Goal: Transaction & Acquisition: Purchase product/service

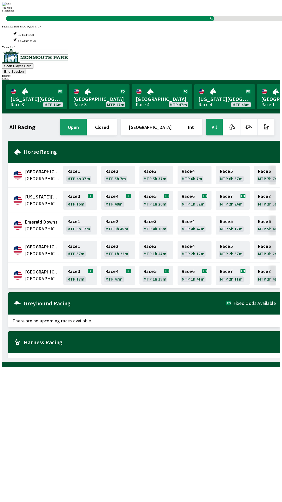
click at [156, 357] on div "All Racing open closed [GEOGRAPHIC_DATA] Int All [GEOGRAPHIC_DATA] [GEOGRAPHIC_…" at bounding box center [143, 238] width 274 height 240
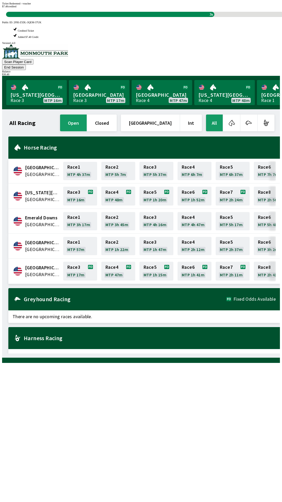
click at [159, 354] on div "All Racing open closed [GEOGRAPHIC_DATA] Int All [GEOGRAPHIC_DATA] [GEOGRAPHIC_…" at bounding box center [143, 234] width 274 height 240
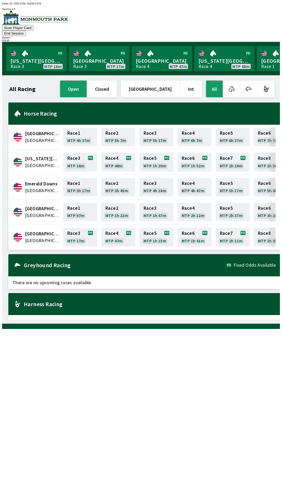
click at [26, 31] on button "End Session" at bounding box center [14, 33] width 24 height 5
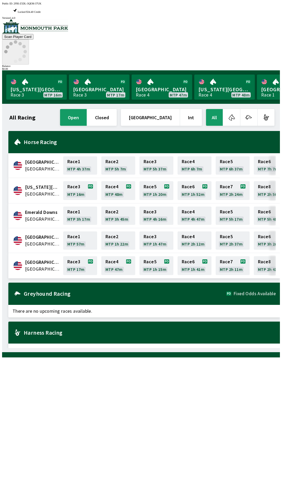
click at [27, 40] on icon at bounding box center [15, 51] width 23 height 23
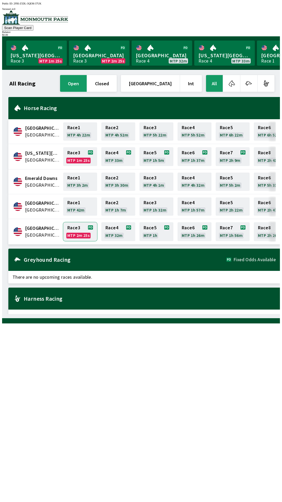
click at [78, 230] on link "Race 3 MTP 2m 25s" at bounding box center [80, 231] width 34 height 19
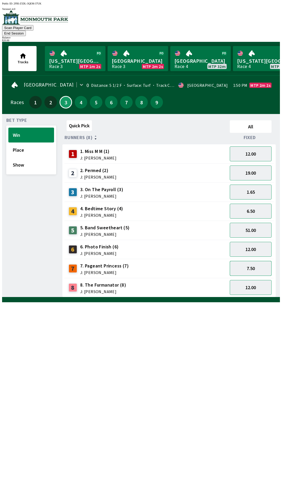
click at [262, 261] on button "7.50" at bounding box center [251, 268] width 42 height 15
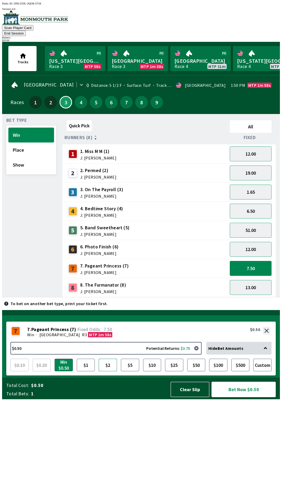
click at [112, 371] on button "$2" at bounding box center [108, 365] width 18 height 13
click at [239, 397] on button "Bet Now $2.00" at bounding box center [244, 389] width 64 height 15
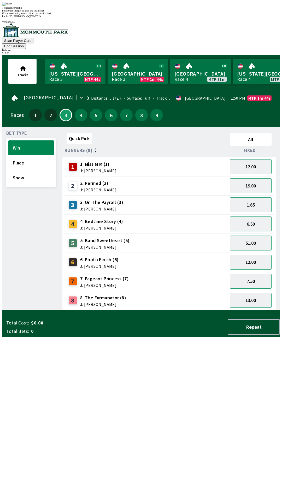
click at [166, 310] on div "Quick Pick All Runners (8) Fixed 1 1. Miss M M (1) J: [PERSON_NAME] 12.00 2 2. …" at bounding box center [172, 220] width 218 height 179
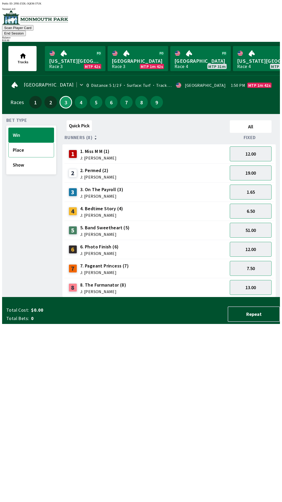
click at [27, 143] on button "Place" at bounding box center [31, 150] width 46 height 15
click at [260, 261] on button "3.00" at bounding box center [251, 268] width 42 height 15
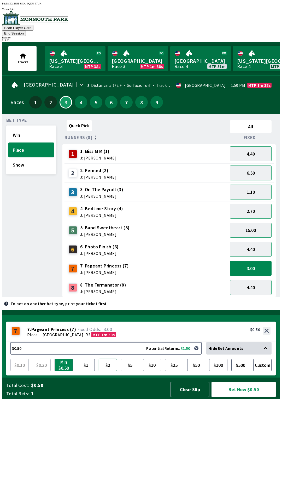
click at [110, 371] on button "$2" at bounding box center [108, 365] width 18 height 13
click at [244, 397] on button "Bet Now $2.00" at bounding box center [244, 389] width 64 height 15
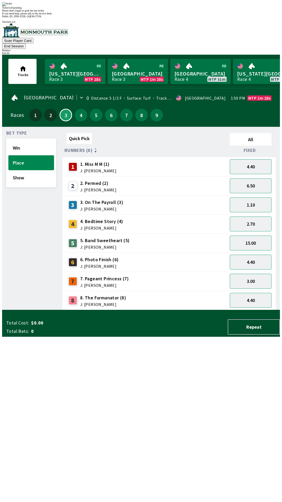
click at [102, 310] on div "Quick Pick All Runners (8) Fixed 1 1. Miss M M (1) J: [PERSON_NAME] 4.40 2 2. P…" at bounding box center [172, 220] width 218 height 179
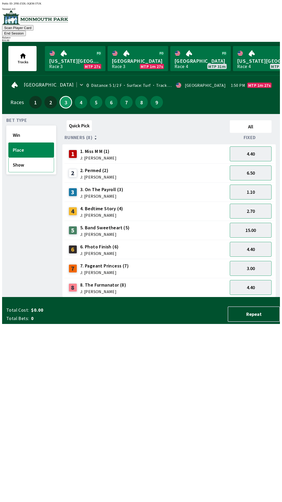
click at [32, 163] on button "Show" at bounding box center [31, 164] width 46 height 15
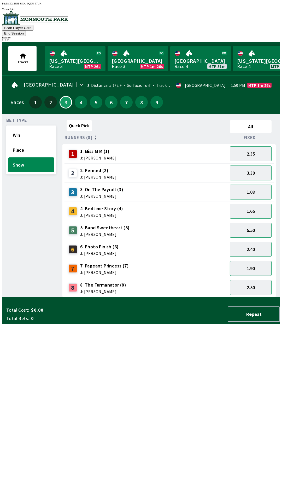
click at [253, 265] on button "1.90" at bounding box center [251, 268] width 42 height 15
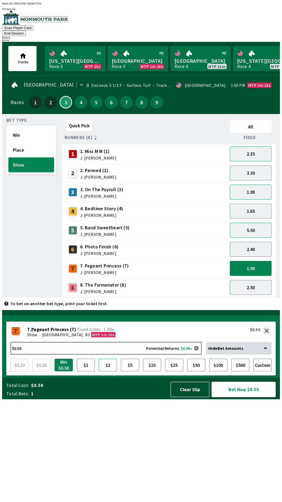
click at [110, 371] on button "$2" at bounding box center [108, 365] width 18 height 13
click at [249, 397] on button "Bet Now $2.00" at bounding box center [244, 389] width 64 height 15
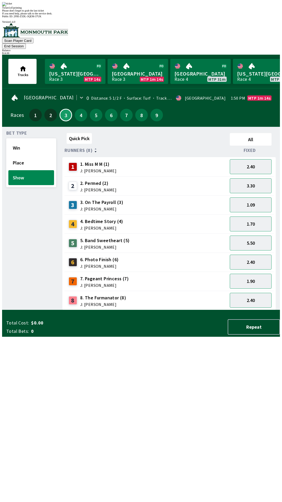
click at [184, 310] on div "Quick Pick All Runners (8) Fixed 1 1. Miss M M (1) J: [PERSON_NAME] 2.40 2 2. P…" at bounding box center [172, 220] width 218 height 179
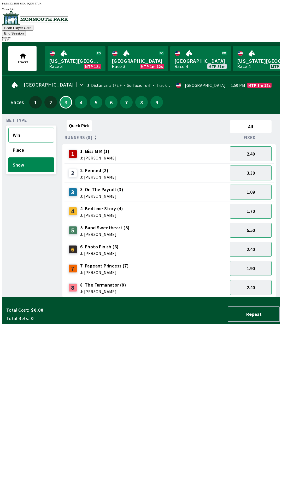
click at [21, 128] on button "Win" at bounding box center [31, 135] width 46 height 15
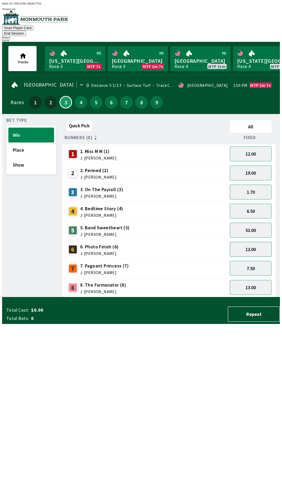
click at [257, 242] on button "12.00" at bounding box center [251, 249] width 42 height 15
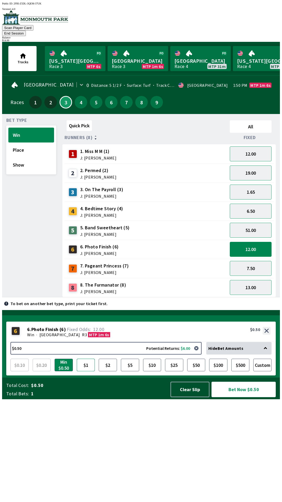
click at [86, 371] on button "$1" at bounding box center [86, 365] width 18 height 13
click at [246, 397] on button "Bet Now $1.00" at bounding box center [244, 389] width 64 height 15
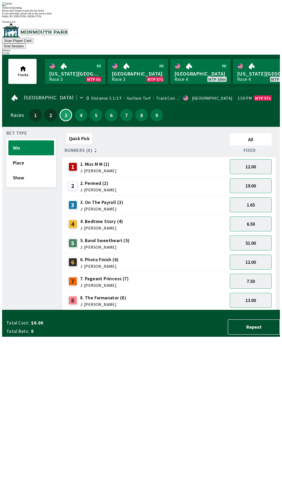
click at [200, 310] on div "Quick Pick All Runners (8) Fixed 1 1. Miss M M (1) J: [PERSON_NAME] 12.00 2 2. …" at bounding box center [172, 220] width 218 height 179
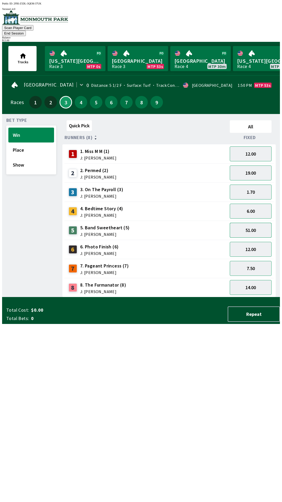
click at [258, 223] on button "51.00" at bounding box center [251, 230] width 42 height 15
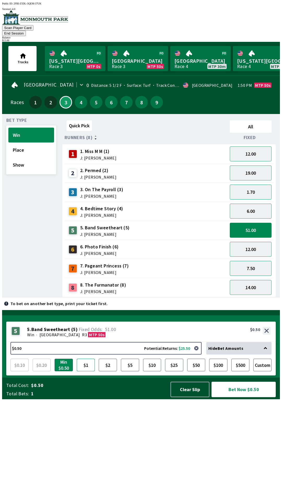
click at [84, 371] on button "$1" at bounding box center [86, 365] width 18 height 13
click at [241, 397] on button "Bet Now $1.00" at bounding box center [244, 389] width 64 height 15
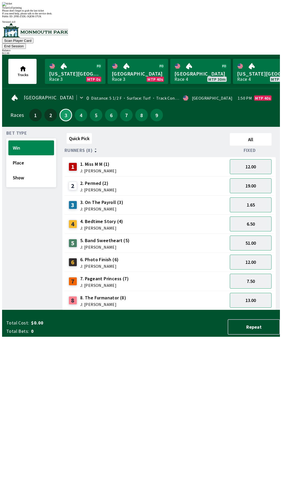
click at [236, 310] on div "Quick Pick All Runners (8) Fixed 1 1. Miss M M (1) J: [PERSON_NAME] 12.00 2 2. …" at bounding box center [172, 220] width 218 height 179
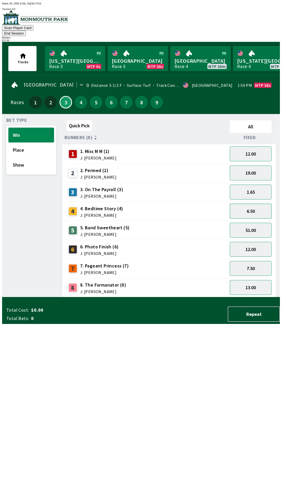
click at [258, 204] on button "6.50" at bounding box center [251, 211] width 42 height 15
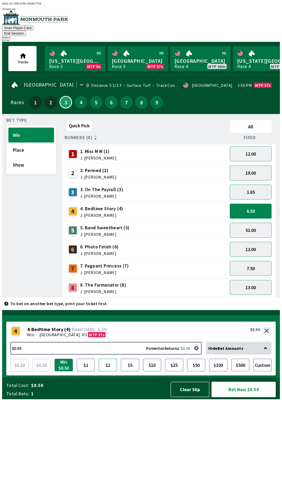
click at [108, 371] on button "$2" at bounding box center [108, 365] width 18 height 13
click at [249, 397] on button "Bet Now $2.00" at bounding box center [244, 389] width 64 height 15
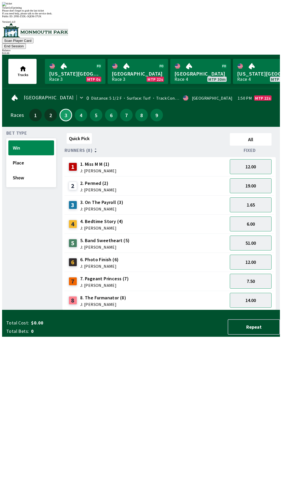
click at [260, 310] on div "Quick Pick All Runners (8) Fixed 1 1. Miss M M (1) J: [PERSON_NAME] 12.00 2 2. …" at bounding box center [172, 220] width 218 height 179
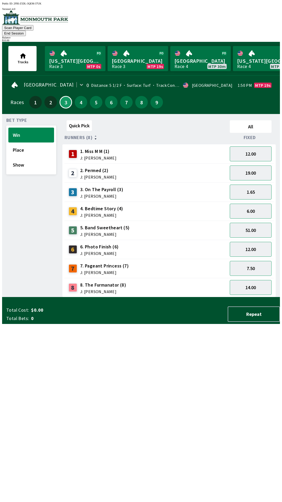
click at [26, 31] on button "End Session" at bounding box center [14, 33] width 24 height 5
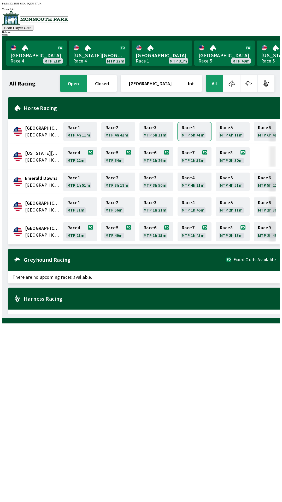
click at [191, 126] on link "Race 4 MTP 5h 41m" at bounding box center [195, 131] width 34 height 18
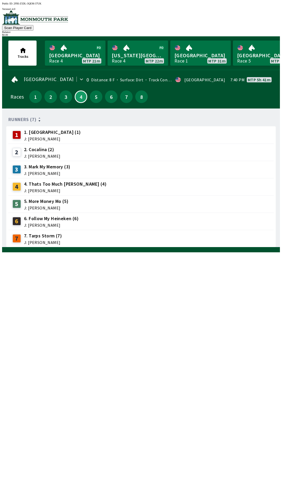
click at [116, 232] on div "7 7. Tarps Storm (7) J: [PERSON_NAME]" at bounding box center [141, 238] width 262 height 13
click at [181, 215] on div "6 6. Follow My Heineken (6) J: [PERSON_NAME]" at bounding box center [141, 221] width 262 height 13
click at [184, 221] on div "6 6. Follow My Heineken (6) J: [PERSON_NAME]" at bounding box center [141, 221] width 262 height 13
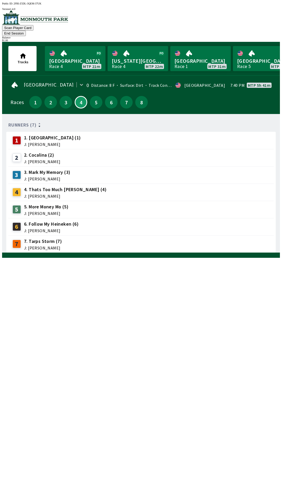
click at [140, 184] on div "4 4. Thats Too Much [PERSON_NAME] (4) J: [PERSON_NAME]" at bounding box center [141, 192] width 266 height 17
click at [43, 177] on span "J: [PERSON_NAME]" at bounding box center [47, 179] width 46 height 4
click at [24, 169] on div "3. Mark My Memory (3) J: [PERSON_NAME]" at bounding box center [47, 175] width 46 height 12
click at [24, 177] on span "J: [PERSON_NAME]" at bounding box center [47, 179] width 46 height 4
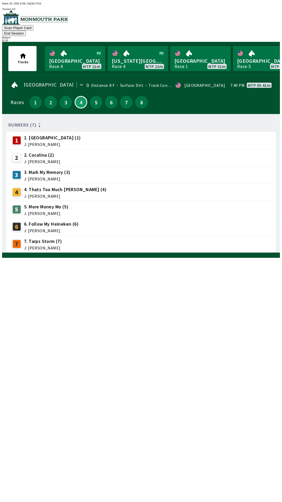
click at [22, 171] on div "3 3. Mark My Memory (3) J: [PERSON_NAME]" at bounding box center [40, 174] width 60 height 13
click at [24, 177] on span "J: [PERSON_NAME]" at bounding box center [47, 179] width 46 height 4
click at [34, 201] on div "5 5. More Money Mo (5) J: [PERSON_NAME]" at bounding box center [141, 209] width 266 height 17
click at [39, 203] on span "5. More Money Mo (5)" at bounding box center [46, 206] width 44 height 7
click at [36, 201] on div "5 5. More Money Mo (5) J: [PERSON_NAME]" at bounding box center [141, 209] width 266 height 17
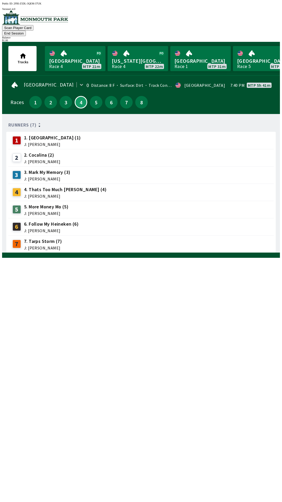
click at [32, 194] on span "J: [PERSON_NAME]" at bounding box center [65, 196] width 83 height 4
click at [27, 186] on span "4. Thats Too Much [PERSON_NAME] (4)" at bounding box center [65, 189] width 83 height 7
click at [33, 177] on span "J: [PERSON_NAME]" at bounding box center [47, 179] width 46 height 4
click at [36, 166] on div "3 3. Mark My Memory (3) J: [PERSON_NAME]" at bounding box center [141, 174] width 266 height 17
click at [43, 166] on div "3 3. Mark My Memory (3) J: [PERSON_NAME]" at bounding box center [141, 174] width 266 height 17
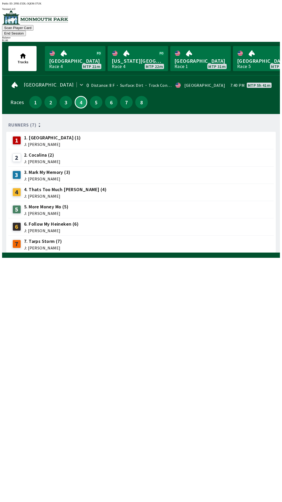
click at [49, 160] on span "J: [PERSON_NAME]" at bounding box center [42, 162] width 36 height 4
click at [39, 186] on span "4. Thats Too Much [PERSON_NAME] (4)" at bounding box center [65, 189] width 83 height 7
click at [29, 194] on span "J: [PERSON_NAME]" at bounding box center [65, 196] width 83 height 4
click at [26, 169] on span "3. Mark My Memory (3)" at bounding box center [47, 172] width 46 height 7
click at [31, 177] on span "J: [PERSON_NAME]" at bounding box center [47, 179] width 46 height 4
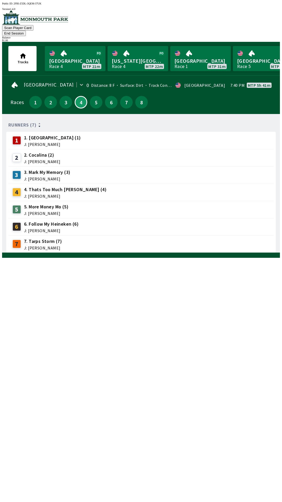
click at [188, 253] on div "Runners (7) 1 1. Mo Mesa (1) J: [PERSON_NAME] 2 2. Cocalina (2) J: [PERSON_NAME…" at bounding box center [143, 185] width 274 height 135
click at [183, 253] on div "Runners (7) 1 1. Mo Mesa (1) J: [PERSON_NAME] 2 2. Cocalina (2) J: [PERSON_NAME…" at bounding box center [143, 185] width 274 height 135
click at [199, 253] on div "Runners (7) 1 1. Mo Mesa (1) J: [PERSON_NAME] 2 2. Cocalina (2) J: [PERSON_NAME…" at bounding box center [143, 185] width 274 height 135
click at [220, 253] on div "Runners (7) 1 1. Mo Mesa (1) J: [PERSON_NAME] 2 2. Cocalina (2) J: [PERSON_NAME…" at bounding box center [143, 185] width 274 height 135
click at [67, 48] on link "[GEOGRAPHIC_DATA] Race 4 MTP 20m" at bounding box center [75, 58] width 61 height 25
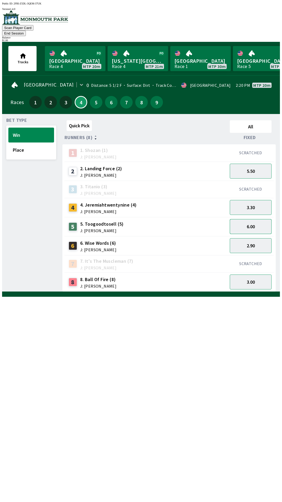
click at [260, 221] on button "6.00" at bounding box center [251, 226] width 42 height 15
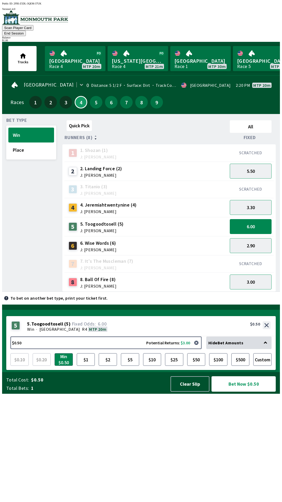
click at [254, 392] on button "Bet Now $0.50" at bounding box center [244, 383] width 64 height 15
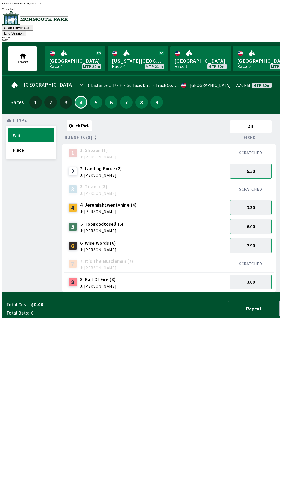
click at [162, 292] on div "Quick Pick All Runners (8) Fixed 1 1. [PERSON_NAME] (1) J: [PERSON_NAME] SCRATC…" at bounding box center [172, 205] width 218 height 174
click at [91, 96] on button "5" at bounding box center [96, 102] width 13 height 13
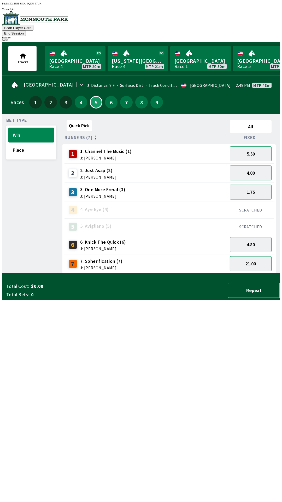
click at [248, 258] on button "21.00" at bounding box center [251, 263] width 42 height 15
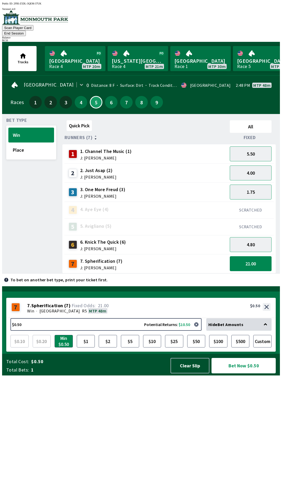
click at [256, 374] on button "Bet Now $0.50" at bounding box center [244, 365] width 64 height 15
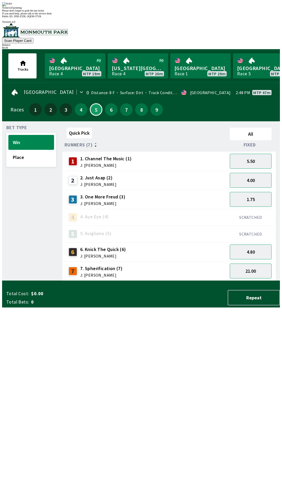
click at [127, 281] on div "Quick Pick All Runners (7) Fixed 1 1. Channel The Music (1) J: [PERSON_NAME] 5.…" at bounding box center [172, 203] width 218 height 155
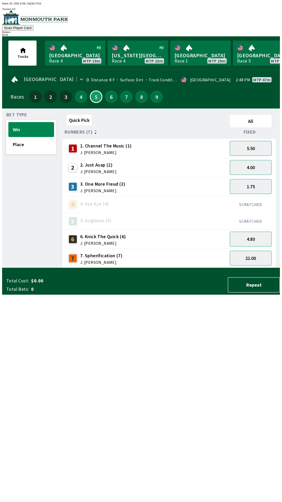
click at [114, 98] on div "6" at bounding box center [111, 97] width 13 height 13
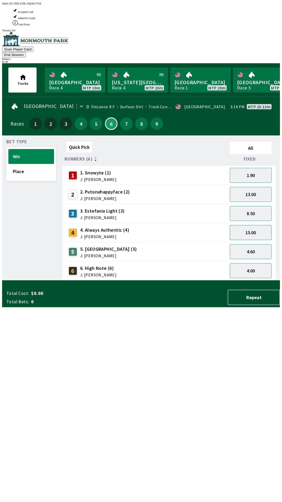
click at [249, 225] on button "15.00" at bounding box center [251, 232] width 42 height 15
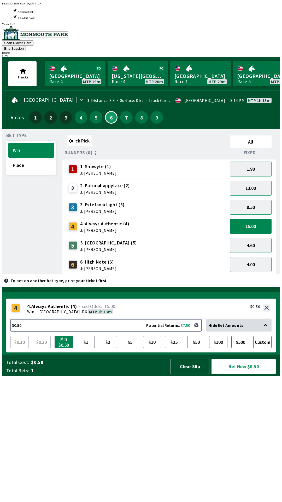
click at [253, 374] on button "Bet Now $0.50" at bounding box center [244, 366] width 64 height 15
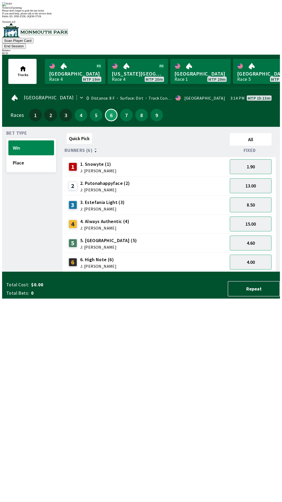
click at [158, 272] on div "Quick Pick All Runners (6) Fixed 1 1. Snowyte (1) J: [PERSON_NAME] 1.90 2 2. Pu…" at bounding box center [172, 201] width 218 height 141
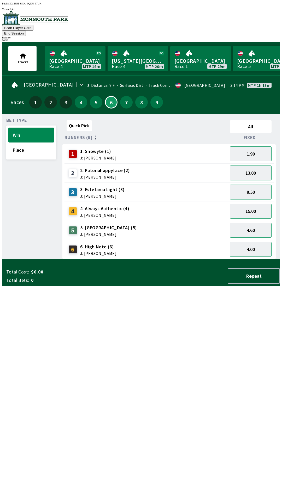
click at [130, 96] on div "7" at bounding box center [126, 102] width 13 height 13
click at [122, 98] on button "7" at bounding box center [126, 102] width 13 height 13
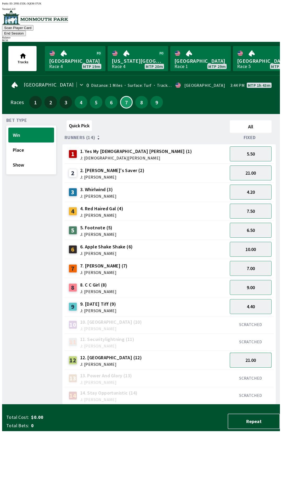
click at [247, 353] on button "21.00" at bounding box center [251, 360] width 42 height 15
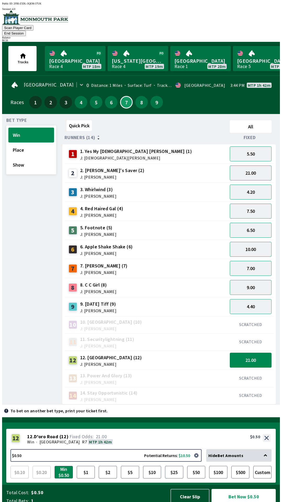
click at [241, 493] on button "Bet Now $0.50" at bounding box center [244, 496] width 64 height 15
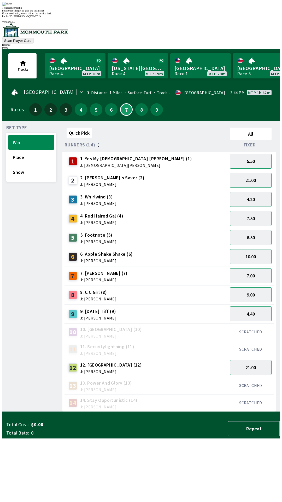
click at [146, 412] on div "Quick Pick All Runners (14) Fixed 1 1. Yes My [DEMOGRAPHIC_DATA] [PERSON_NAME] …" at bounding box center [172, 269] width 218 height 286
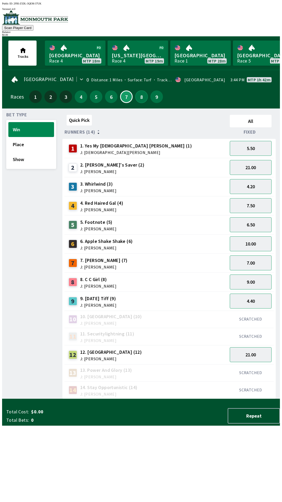
click at [143, 98] on button "8" at bounding box center [141, 97] width 13 height 13
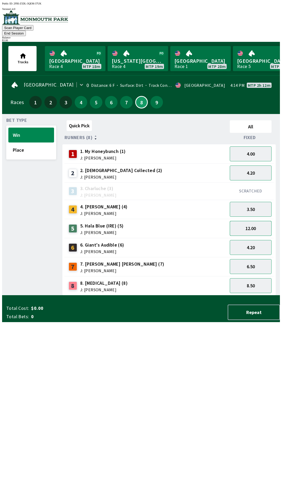
click at [255, 222] on button "12.00" at bounding box center [251, 228] width 42 height 15
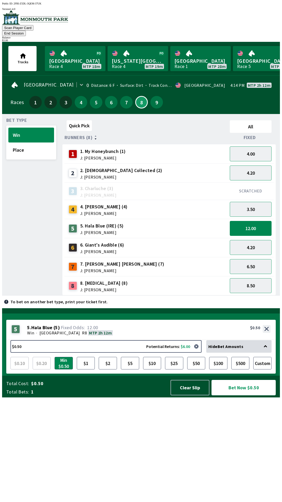
click at [239, 395] on button "Bet Now $0.50" at bounding box center [244, 387] width 64 height 15
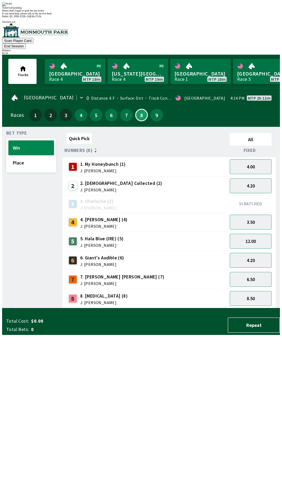
click at [138, 308] on div "Quick Pick All Runners (8) Fixed 1 1. My Honeybunch (1) J: [PERSON_NAME] 4.00 2…" at bounding box center [172, 219] width 218 height 177
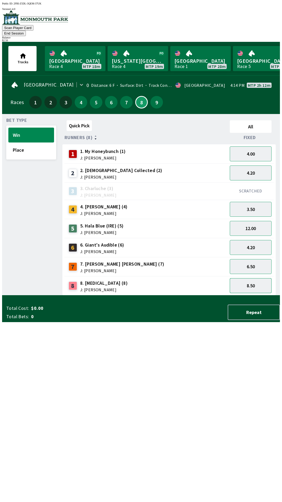
click at [259, 280] on button "8.50" at bounding box center [251, 285] width 42 height 15
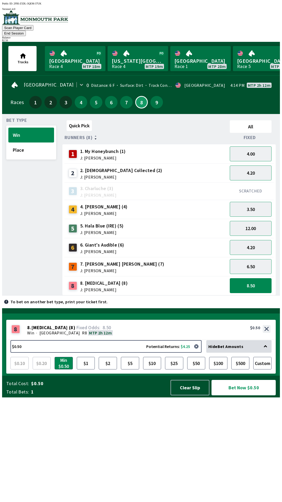
click at [247, 395] on button "Bet Now $0.50" at bounding box center [244, 387] width 64 height 15
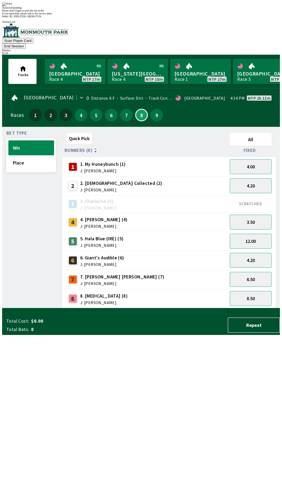
click at [128, 308] on div "Quick Pick All Runners (8) Fixed 1 1. My Honeybunch (1) J: [PERSON_NAME] 4.00 2…" at bounding box center [172, 219] width 218 height 177
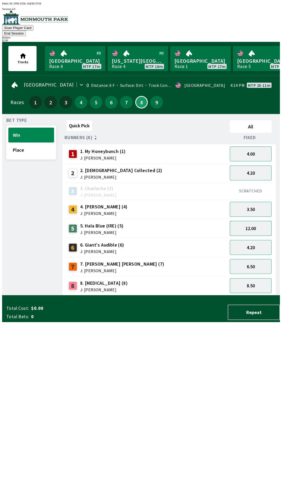
click at [261, 221] on button "12.00" at bounding box center [251, 228] width 42 height 15
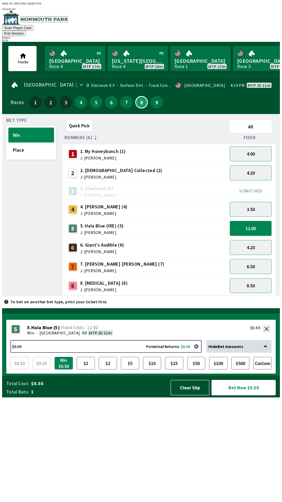
click at [245, 395] on button "Bet Now $0.50" at bounding box center [244, 387] width 64 height 15
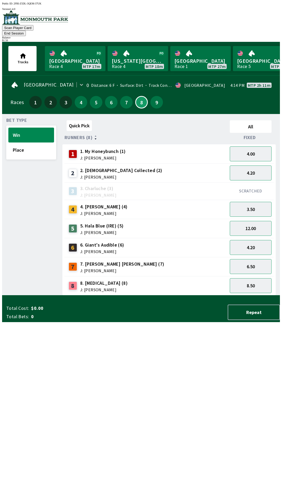
click at [115, 296] on div "Quick Pick All Runners (8) Fixed 1 1. My Honeybunch (1) J: [PERSON_NAME] 4.00 2…" at bounding box center [172, 206] width 218 height 177
click at [155, 96] on button "9" at bounding box center [157, 102] width 13 height 13
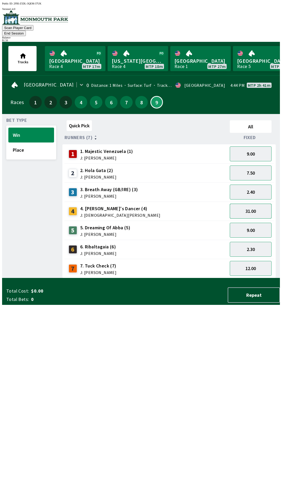
click at [259, 204] on button "31.00" at bounding box center [251, 211] width 42 height 15
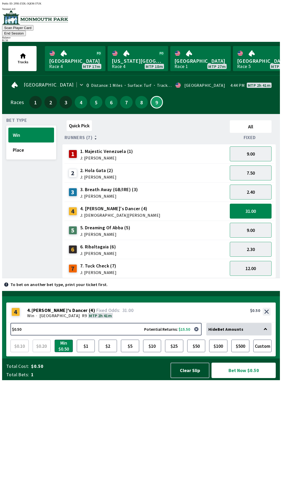
click at [249, 378] on button "Bet Now $0.50" at bounding box center [244, 370] width 64 height 15
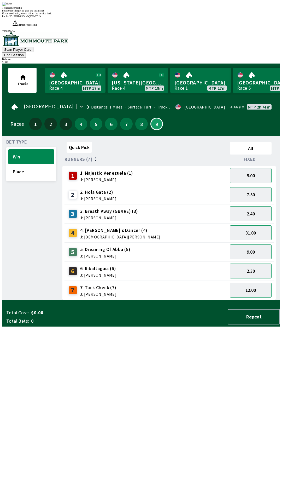
click at [126, 300] on div "Quick Pick All Runners (7) Fixed 1 1. Majestic Venezuela (1) J: [PERSON_NAME] 9…" at bounding box center [172, 220] width 218 height 160
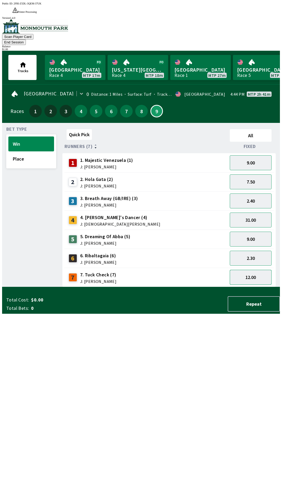
click at [250, 270] on button "12.00" at bounding box center [251, 277] width 42 height 15
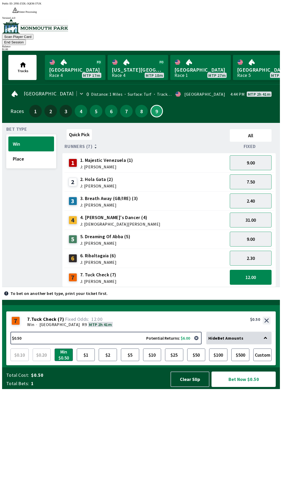
click at [247, 387] on button "Bet Now $0.50" at bounding box center [244, 379] width 64 height 15
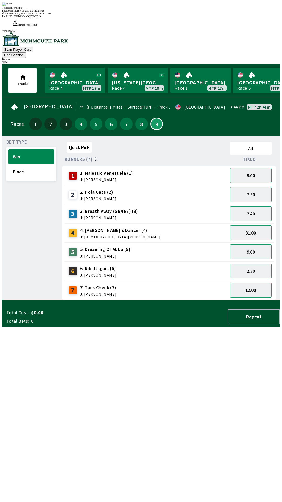
click at [136, 300] on div "Quick Pick All Runners (7) Fixed 1 1. Majestic Venezuela (1) J: [PERSON_NAME] 9…" at bounding box center [172, 220] width 218 height 160
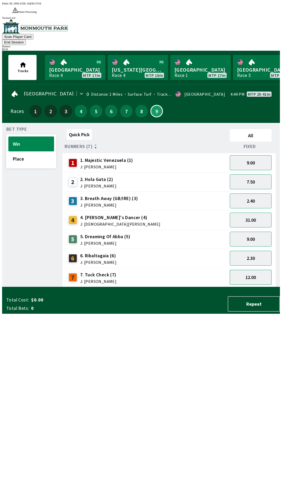
click at [255, 270] on button "12.00" at bounding box center [251, 277] width 42 height 15
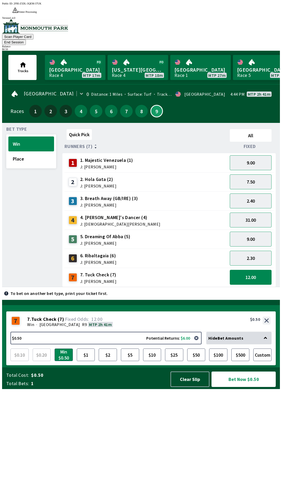
click at [249, 387] on button "Bet Now $0.50" at bounding box center [244, 379] width 64 height 15
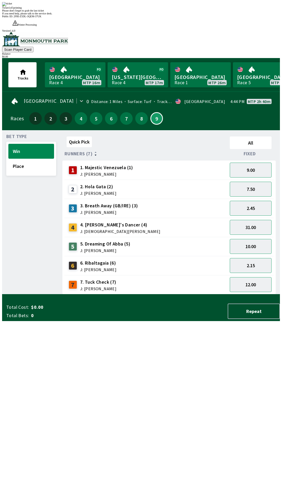
click at [150, 295] on div "Quick Pick All Runners (7) Fixed 1 1. Majestic Venezuela (1) J: [PERSON_NAME] 9…" at bounding box center [172, 214] width 218 height 160
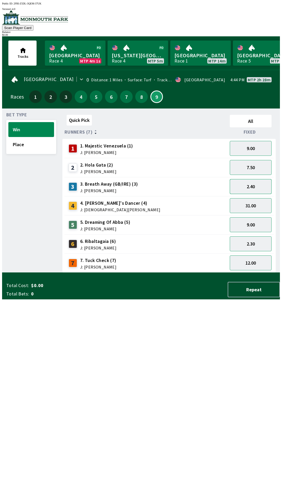
click at [259, 185] on button "2.40" at bounding box center [251, 186] width 42 height 15
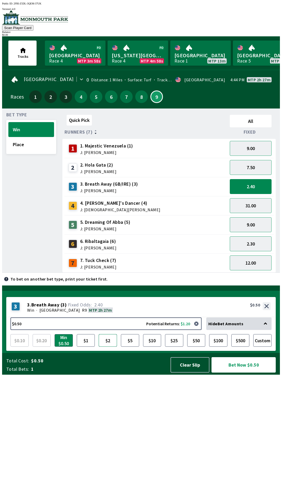
click at [105, 347] on button "$2" at bounding box center [108, 340] width 18 height 13
click at [248, 373] on button "Bet Now $2.00" at bounding box center [244, 364] width 64 height 15
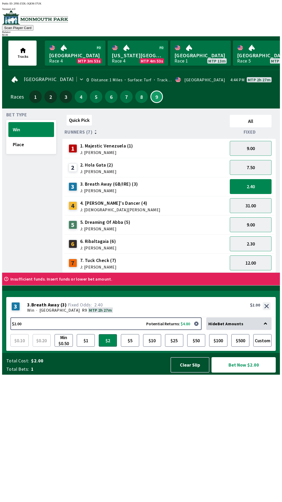
click at [212, 357] on button "Bet Now $2.00" at bounding box center [244, 364] width 64 height 15
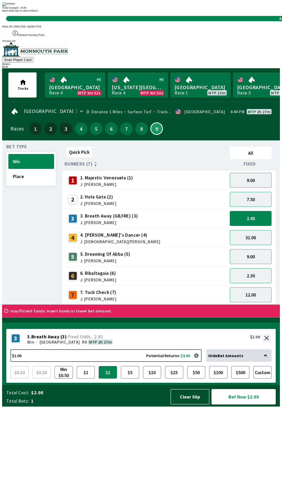
click at [212, 389] on button "Bet Now $2.00" at bounding box center [244, 396] width 64 height 15
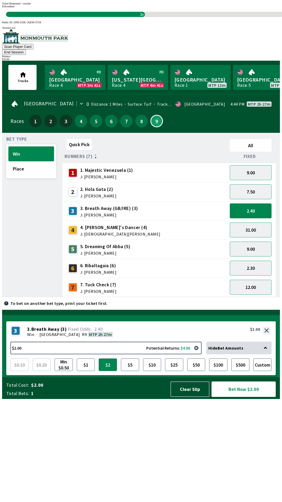
click at [217, 297] on div "Quick Pick All Runners (7) Fixed 1 1. Majestic Venezuela (1) J: [PERSON_NAME] 9…" at bounding box center [172, 217] width 218 height 160
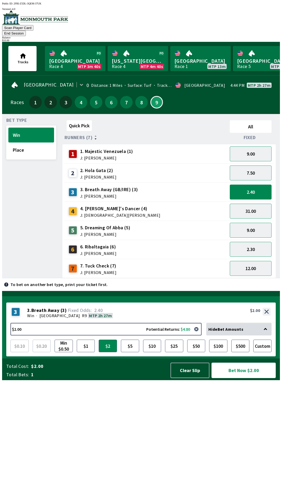
click at [238, 378] on button "Bet Now $2.00" at bounding box center [244, 370] width 64 height 15
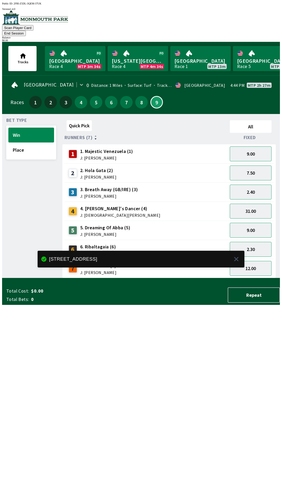
click at [222, 278] on div "Quick Pick All Runners (7) Fixed 1 1. Majestic Venezuela (1) J: [PERSON_NAME] 9…" at bounding box center [172, 198] width 218 height 160
click at [255, 242] on button "2.30" at bounding box center [251, 249] width 42 height 15
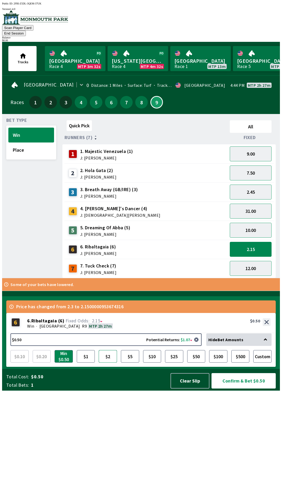
click at [108, 363] on button "$2" at bounding box center [108, 356] width 18 height 13
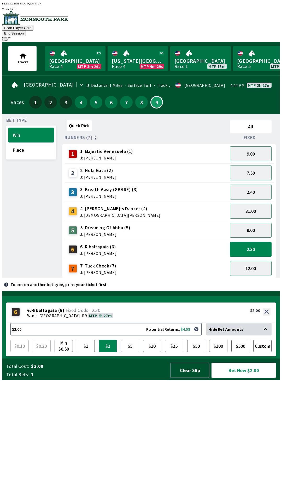
click at [245, 378] on button "Bet Now $2.00" at bounding box center [244, 370] width 64 height 15
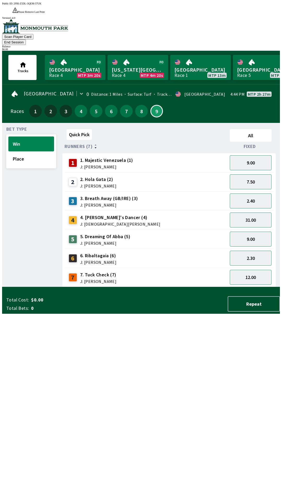
click at [182, 287] on div "Quick Pick All Runners (7) Fixed 1 1. Majestic Venezuela (1) J: [PERSON_NAME] 9…" at bounding box center [172, 207] width 218 height 160
click at [33, 151] on button "Place" at bounding box center [31, 158] width 46 height 15
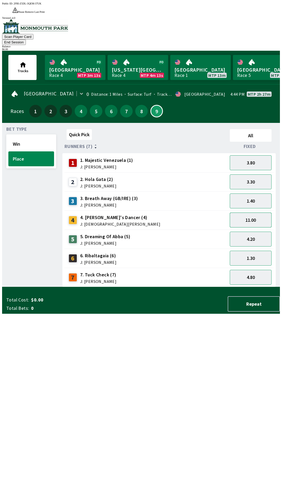
click at [258, 213] on button "11.00" at bounding box center [251, 220] width 42 height 15
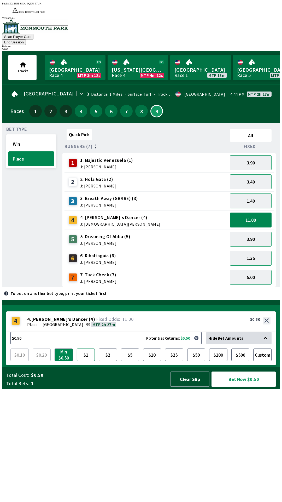
click at [84, 361] on button "$1" at bounding box center [86, 355] width 18 height 13
click at [245, 387] on button "Bet Now $1.00" at bounding box center [244, 379] width 64 height 15
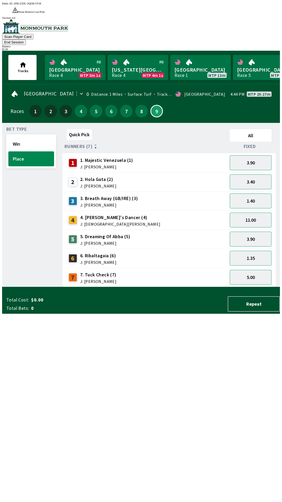
click at [164, 287] on div "Quick Pick All Runners (7) Fixed 1 1. Majestic Venezuela (1) J: [PERSON_NAME] 3…" at bounding box center [172, 207] width 218 height 160
click at [26, 39] on button "End Session" at bounding box center [14, 41] width 24 height 5
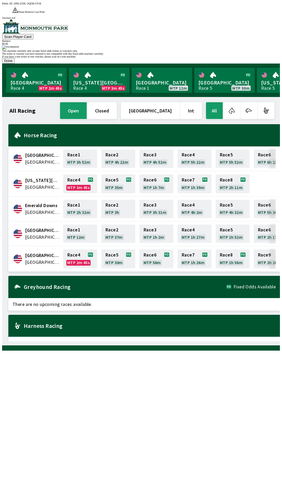
click at [15, 64] on button "Done" at bounding box center [8, 60] width 13 height 5
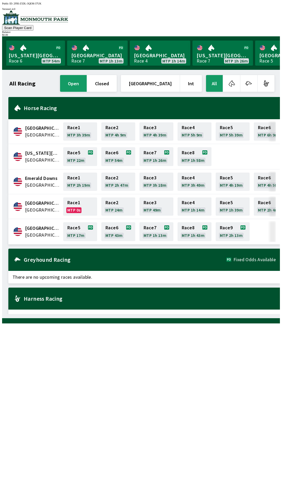
scroll to position [0, 381]
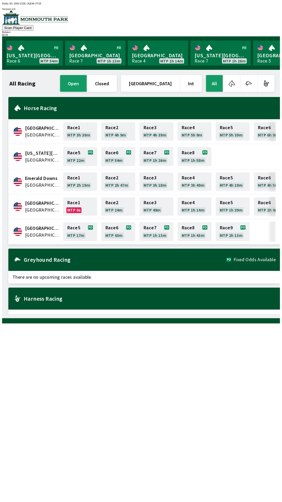
click at [25, 85] on div "All Racing open closed United States Int All" at bounding box center [142, 83] width 268 height 19
click at [13, 85] on div "All Racing open closed United States Int All" at bounding box center [142, 83] width 268 height 19
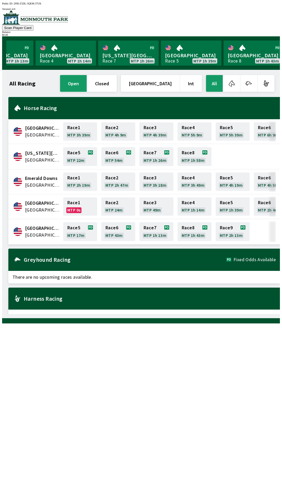
scroll to position [0, 473]
click at [121, 258] on h2 "Greyhound Racing" at bounding box center [125, 260] width 203 height 4
click at [183, 58] on link "[GEOGRAPHIC_DATA] Race 8 MTP 1h 38m" at bounding box center [191, 53] width 61 height 25
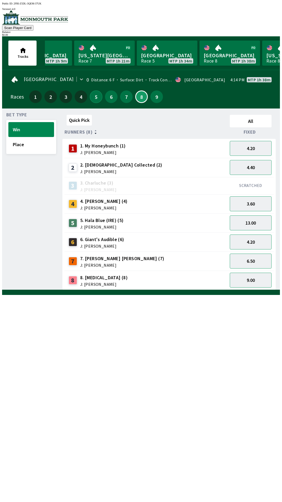
click at [95, 98] on button "5" at bounding box center [96, 97] width 13 height 13
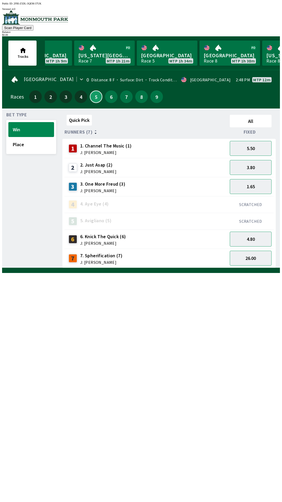
click at [94, 93] on button "5" at bounding box center [96, 97] width 13 height 13
click at [90, 91] on button "5" at bounding box center [96, 97] width 13 height 13
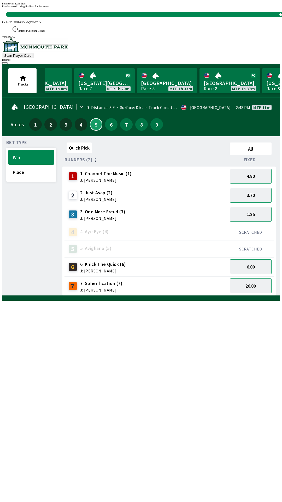
click at [90, 118] on button "5" at bounding box center [96, 124] width 13 height 13
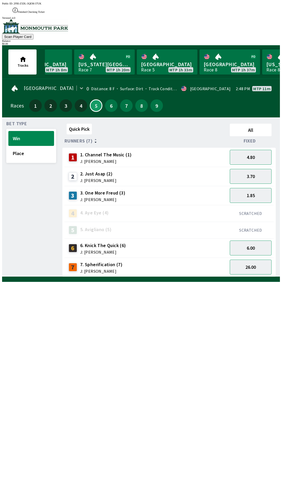
click at [220, 277] on div "Quick Pick All Runners (7) Fixed 1 1. Channel The Music (1) J: [PERSON_NAME] 4.…" at bounding box center [172, 199] width 218 height 155
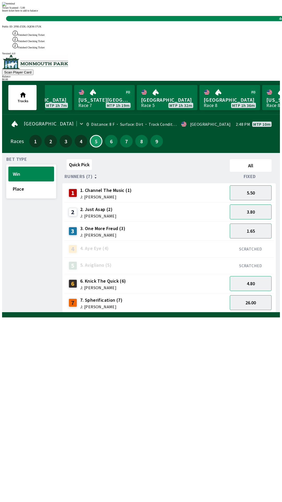
click at [221, 313] on div "Quick Pick All Runners (7) Fixed 1 1. Channel The Music (1) J: [PERSON_NAME] 5.…" at bounding box center [172, 234] width 218 height 155
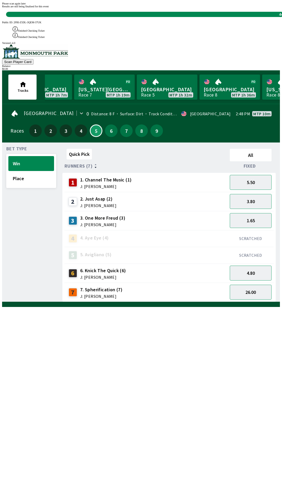
click at [204, 302] on div "Quick Pick All Runners (7) Fixed 1 1. Channel The Music (1) J: [PERSON_NAME] 5.…" at bounding box center [172, 224] width 218 height 155
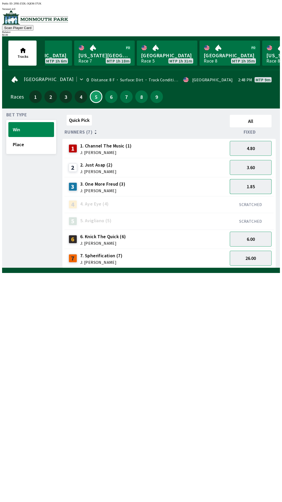
click at [260, 186] on button "1.85" at bounding box center [251, 186] width 42 height 15
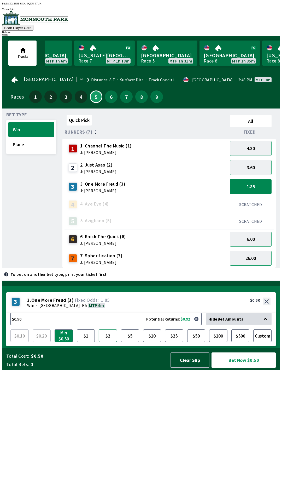
click at [109, 342] on button "$2" at bounding box center [108, 336] width 18 height 13
click at [239, 368] on button "Bet Now $2.00" at bounding box center [244, 360] width 64 height 15
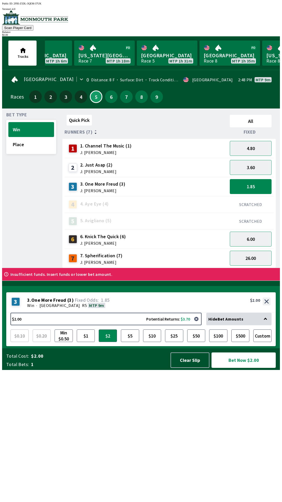
click at [212, 353] on button "Bet Now $2.00" at bounding box center [244, 360] width 64 height 15
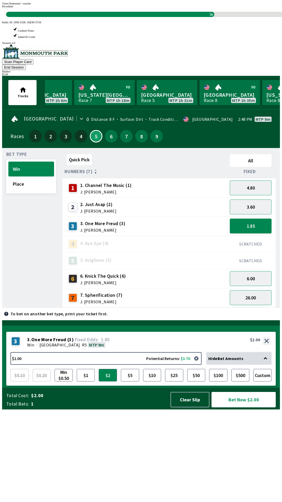
click at [239, 308] on div "Quick Pick All Runners (7) Fixed 1 1. Channel The Music (1) J: [PERSON_NAME] 4.…" at bounding box center [172, 229] width 218 height 155
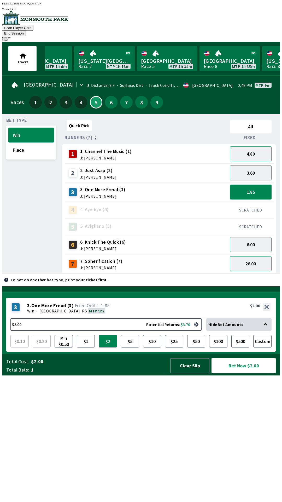
click at [249, 374] on button "Bet Now $2.00" at bounding box center [244, 365] width 64 height 15
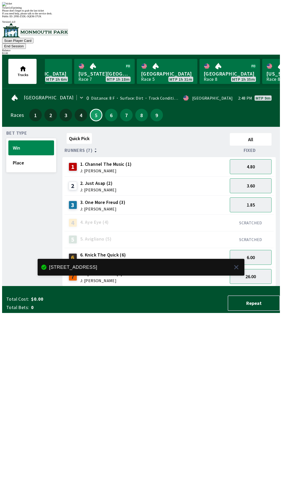
click at [248, 286] on div "Quick Pick All Runners (7) Fixed 1 1. Channel The Music (1) J: [PERSON_NAME] 4.…" at bounding box center [172, 208] width 218 height 155
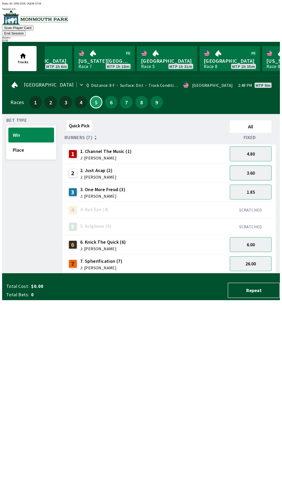
click at [264, 166] on button "3.60" at bounding box center [251, 173] width 42 height 15
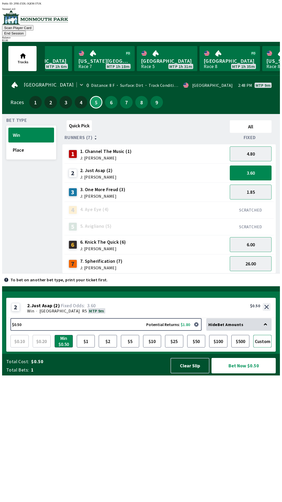
click at [266, 348] on button "Custom" at bounding box center [263, 341] width 18 height 13
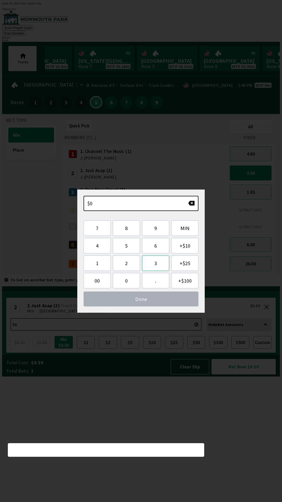
click at [160, 263] on button "3" at bounding box center [155, 263] width 27 height 15
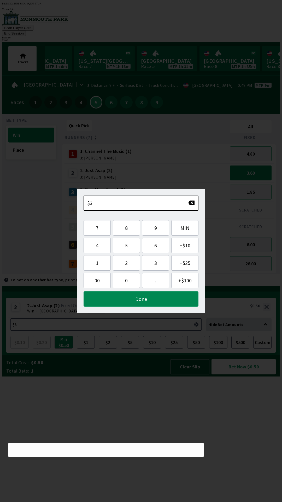
click at [168, 299] on button "Done" at bounding box center [141, 298] width 115 height 15
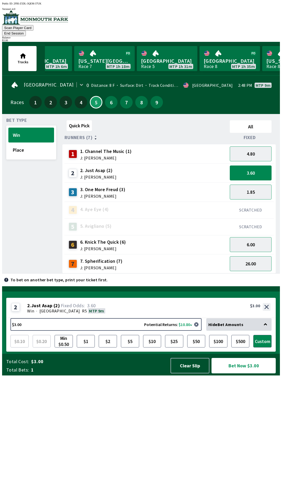
click at [247, 374] on button "Bet Now $3.00" at bounding box center [244, 365] width 64 height 15
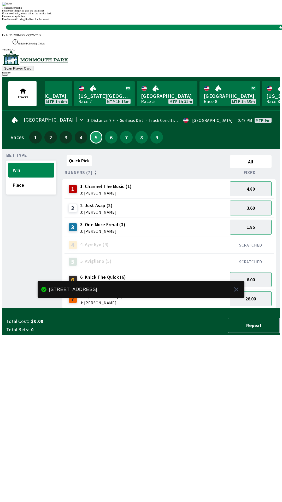
click at [227, 309] on div "Quick Pick All Runners (7) Fixed 1 1. Channel The Music (1) J: [PERSON_NAME] 4.…" at bounding box center [172, 230] width 218 height 155
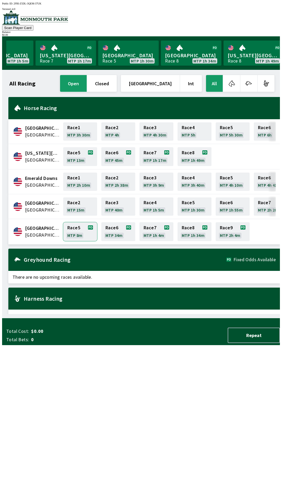
click at [73, 231] on link "Race 5 MTP 8m" at bounding box center [80, 231] width 34 height 19
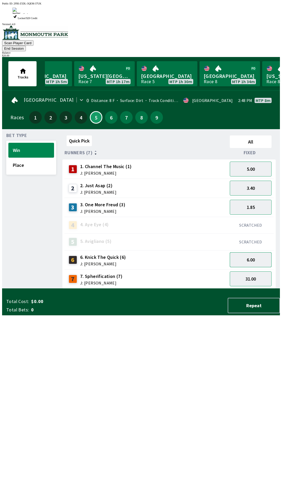
click at [255, 252] on button "6.00" at bounding box center [251, 259] width 42 height 15
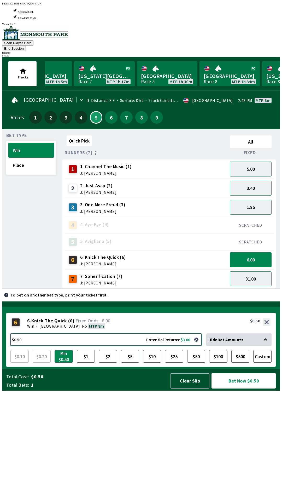
click at [169, 346] on button "$0.50 Potential Returns: $3.00" at bounding box center [105, 339] width 191 height 13
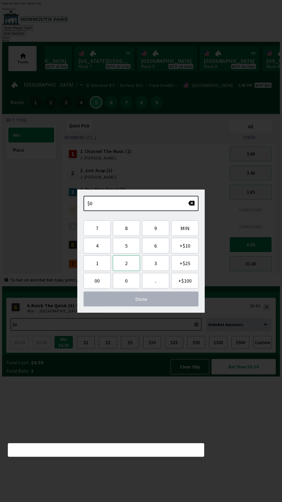
click at [132, 264] on button "2" at bounding box center [126, 263] width 27 height 15
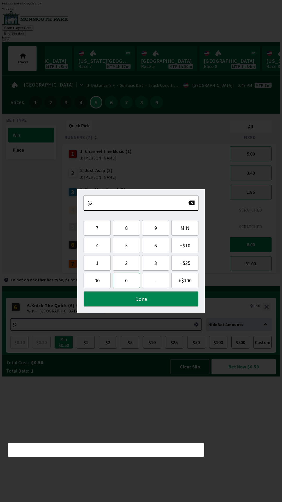
click at [129, 282] on button "0" at bounding box center [126, 280] width 27 height 15
click at [158, 293] on button "Done" at bounding box center [141, 298] width 115 height 15
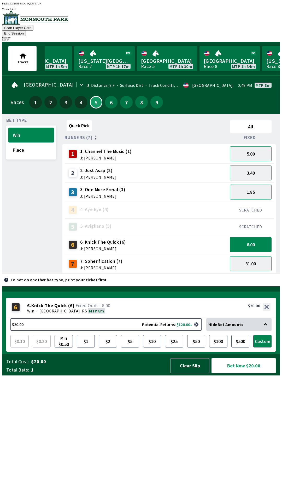
click at [241, 374] on button "Bet Now $20.00" at bounding box center [244, 365] width 64 height 15
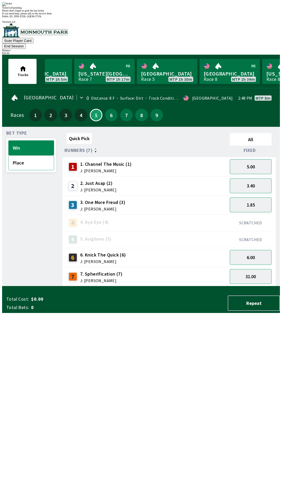
click at [38, 155] on button "Place" at bounding box center [31, 162] width 46 height 15
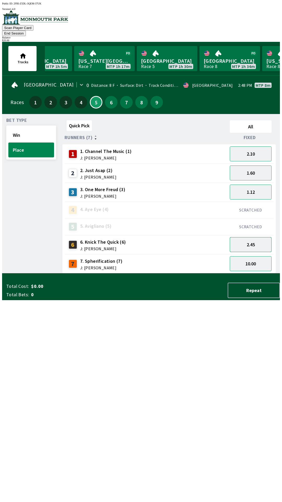
click at [257, 238] on button "2.45" at bounding box center [251, 244] width 42 height 15
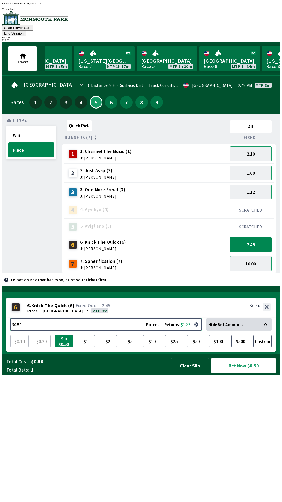
click at [172, 331] on button "$0.50 Potential Returns: $1.22" at bounding box center [105, 324] width 191 height 13
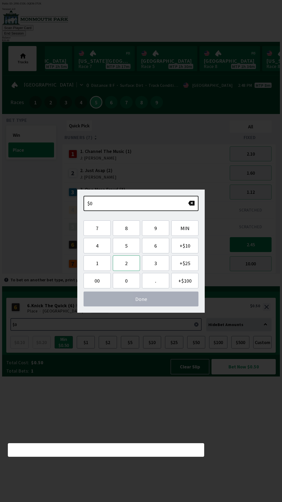
click at [129, 259] on button "2" at bounding box center [126, 263] width 27 height 15
click at [124, 279] on button "0" at bounding box center [126, 280] width 27 height 15
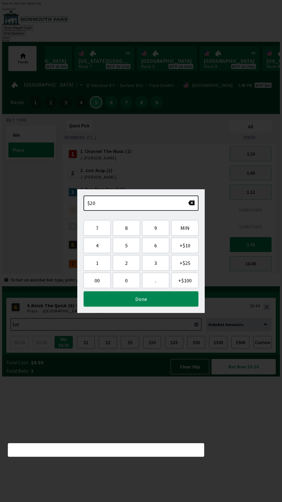
click at [158, 297] on button "Done" at bounding box center [141, 298] width 115 height 15
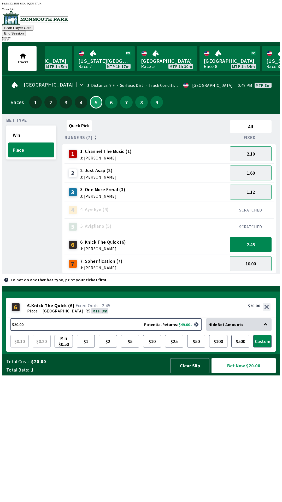
click at [248, 374] on button "Bet Now $20.00" at bounding box center [244, 365] width 64 height 15
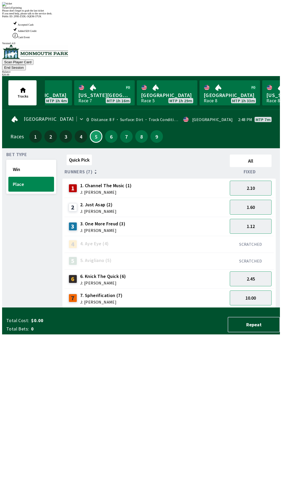
click at [196, 308] on div "Quick Pick All Runners (7) Fixed 1 1. Channel The Music (1) J: [PERSON_NAME] 2.…" at bounding box center [172, 229] width 218 height 155
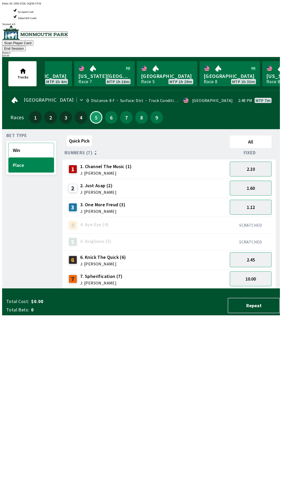
click at [38, 143] on button "Win" at bounding box center [31, 150] width 46 height 15
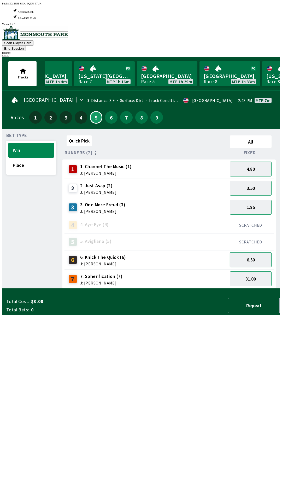
click at [257, 252] on button "6.50" at bounding box center [251, 259] width 42 height 15
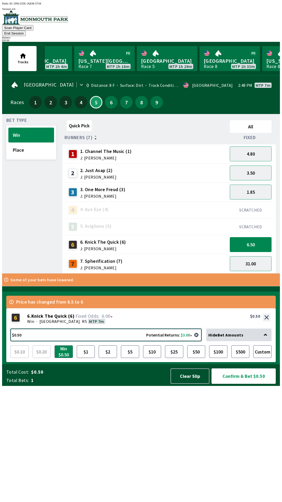
click at [143, 341] on button "$0.50 Potential Returns: $3.00" at bounding box center [105, 335] width 191 height 13
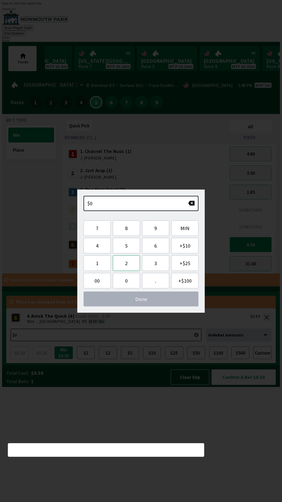
click at [132, 263] on button "2" at bounding box center [126, 263] width 27 height 15
click at [128, 279] on button "0" at bounding box center [126, 280] width 27 height 15
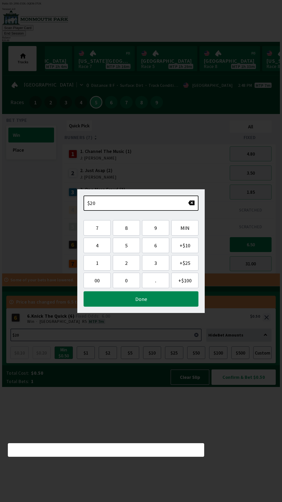
click at [143, 297] on button "Done" at bounding box center [141, 298] width 115 height 15
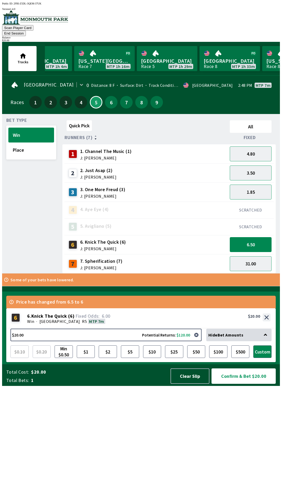
click at [241, 384] on button "Confirm & Bet $20.00" at bounding box center [244, 376] width 64 height 15
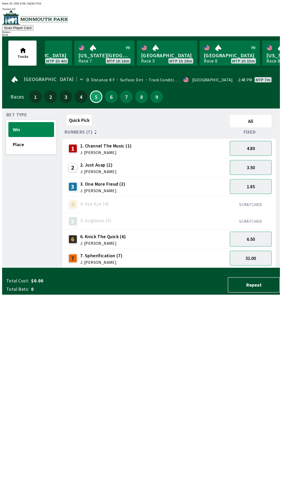
click at [187, 268] on div "Quick Pick All Runners (7) Fixed 1 1. Channel The Music (1) J: [PERSON_NAME] 4.…" at bounding box center [172, 190] width 218 height 155
click at [251, 293] on button "Repeat" at bounding box center [254, 284] width 52 height 15
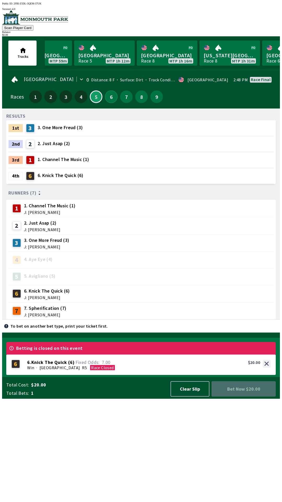
click at [112, 93] on button "6" at bounding box center [111, 97] width 13 height 13
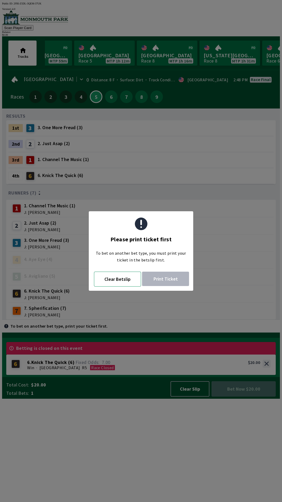
click at [116, 278] on button "Clear Betslip" at bounding box center [117, 279] width 47 height 15
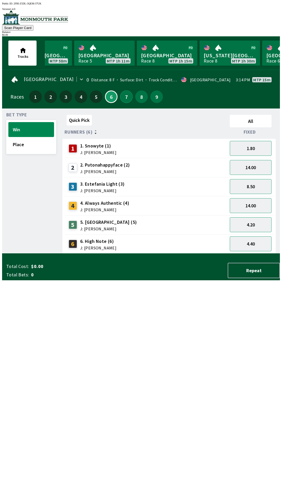
click at [129, 91] on button "7" at bounding box center [126, 97] width 13 height 13
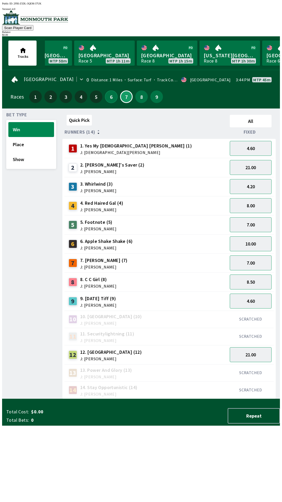
click at [105, 98] on button "6" at bounding box center [111, 97] width 13 height 13
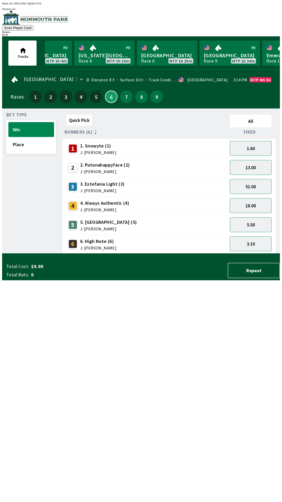
click at [105, 91] on button "6" at bounding box center [111, 97] width 13 height 13
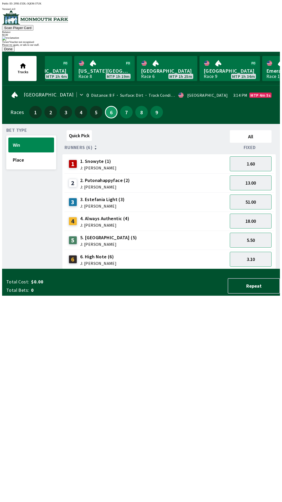
click at [15, 52] on button "Done" at bounding box center [8, 48] width 13 height 5
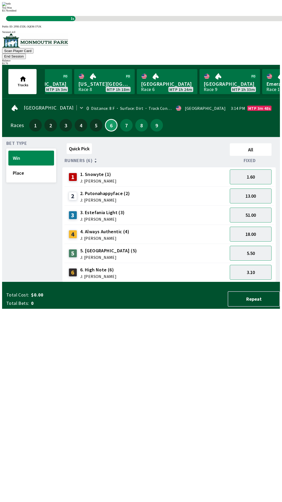
click at [215, 282] on div "Quick Pick All Runners (6) Fixed 1 1. Snowyte (1) J: [PERSON_NAME] 1.60 2 2. Pu…" at bounding box center [172, 211] width 218 height 141
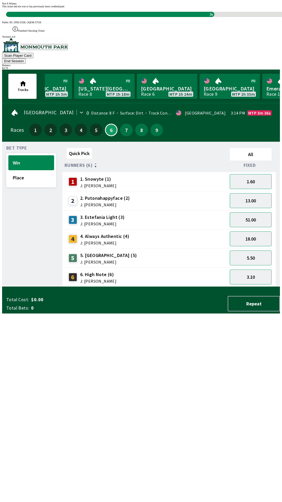
click at [199, 287] on div "Quick Pick All Runners (6) Fixed 1 1. Snowyte (1) J: [PERSON_NAME] 1.60 2 2. Pu…" at bounding box center [172, 216] width 218 height 141
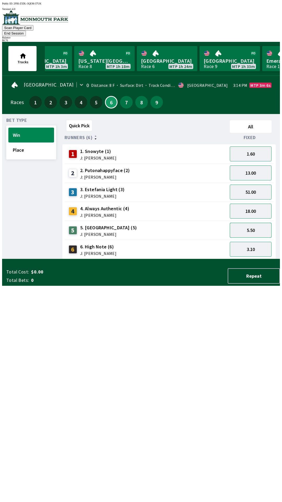
click at [259, 223] on button "5.50" at bounding box center [251, 230] width 42 height 15
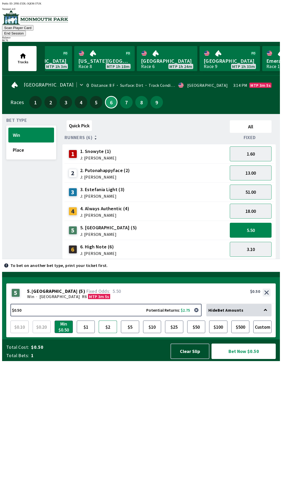
click at [111, 333] on button "$2" at bounding box center [108, 327] width 18 height 13
click at [243, 359] on button "Bet Now $2.00" at bounding box center [244, 351] width 64 height 15
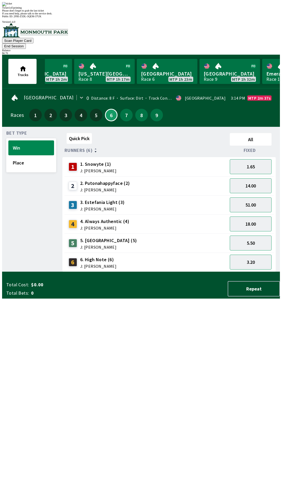
click at [164, 272] on div "Quick Pick All Runners (6) Fixed 1 1. Snowyte (1) J: [PERSON_NAME] 1.65 2 2. Pu…" at bounding box center [172, 201] width 218 height 141
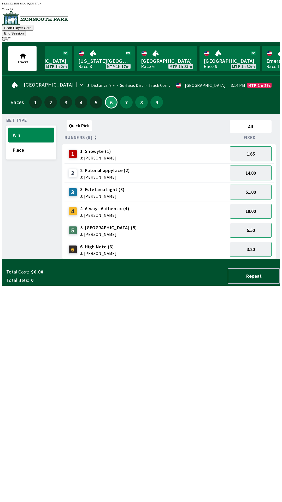
click at [259, 146] on button "1.65" at bounding box center [251, 153] width 42 height 15
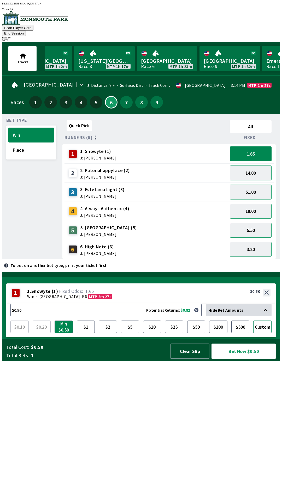
click at [261, 333] on button "Custom" at bounding box center [263, 327] width 18 height 13
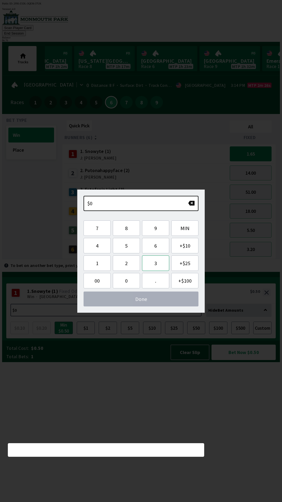
click at [158, 265] on button "3" at bounding box center [155, 263] width 27 height 15
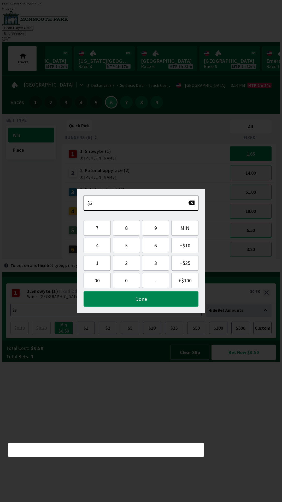
click at [158, 299] on button "Done" at bounding box center [141, 298] width 115 height 15
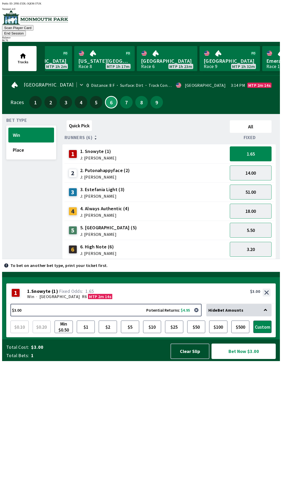
click at [247, 359] on button "Bet Now $3.00" at bounding box center [244, 351] width 64 height 15
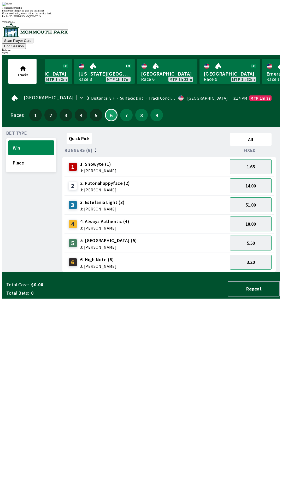
click at [221, 272] on div "Quick Pick All Runners (6) Fixed 1 1. Snowyte (1) J: [PERSON_NAME] 1.65 2 2. Pu…" at bounding box center [172, 201] width 218 height 141
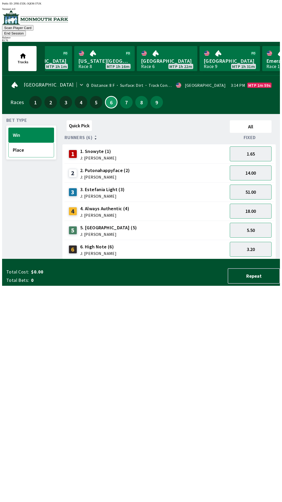
click at [26, 144] on button "Place" at bounding box center [31, 150] width 46 height 15
click at [259, 147] on button "1.06" at bounding box center [251, 153] width 42 height 15
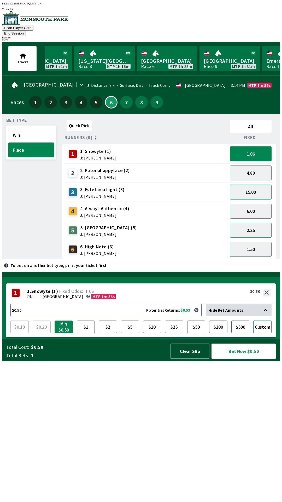
click at [265, 333] on button "Custom" at bounding box center [263, 327] width 18 height 13
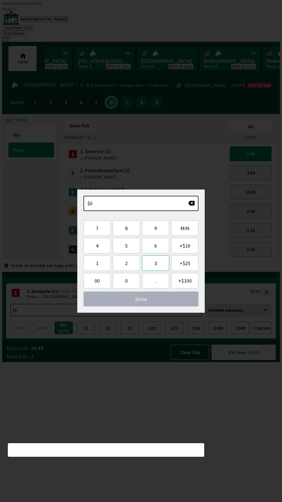
click at [156, 265] on button "3" at bounding box center [155, 263] width 27 height 15
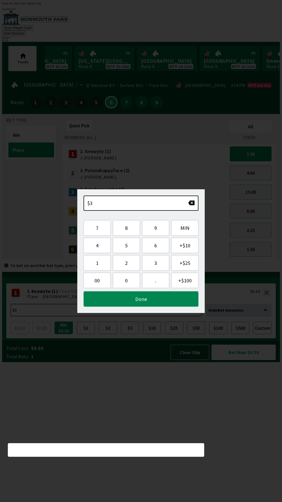
click at [165, 300] on button "Done" at bounding box center [141, 298] width 115 height 15
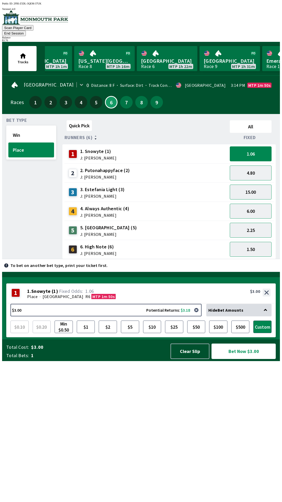
click at [244, 359] on button "Bet Now $3.00" at bounding box center [244, 351] width 64 height 15
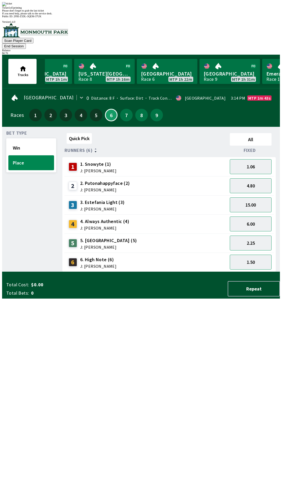
click at [212, 272] on div "Quick Pick All Runners (6) Fixed 1 1. Snowyte (1) J: [PERSON_NAME] 1.06 2 2. Pu…" at bounding box center [172, 201] width 218 height 141
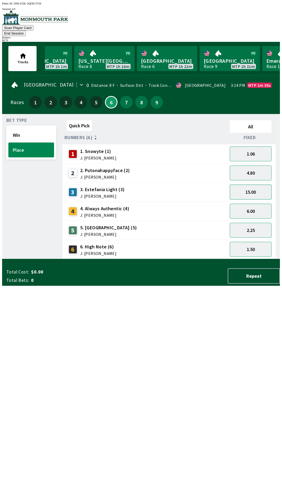
click at [256, 186] on button "15.00" at bounding box center [251, 192] width 42 height 15
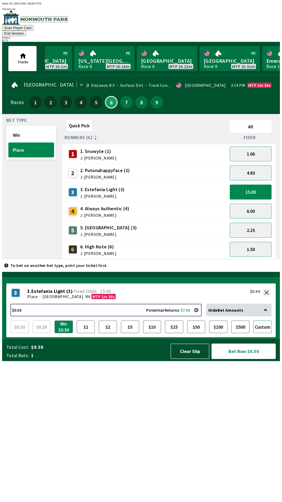
click at [263, 333] on button "Custom" at bounding box center [263, 327] width 18 height 13
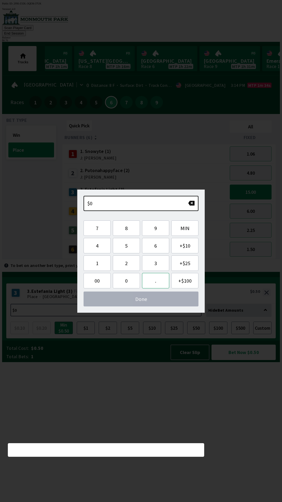
click at [159, 280] on button "." at bounding box center [155, 280] width 27 height 15
click at [99, 233] on button "7" at bounding box center [97, 228] width 27 height 15
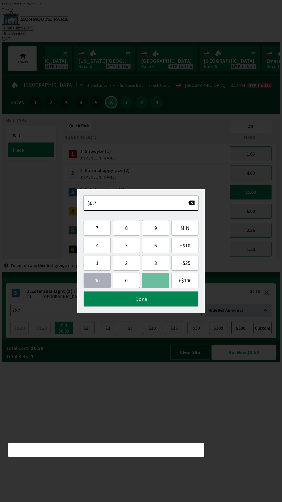
click at [130, 281] on button "0" at bounding box center [126, 280] width 27 height 15
click at [142, 299] on button "Done" at bounding box center [141, 298] width 115 height 15
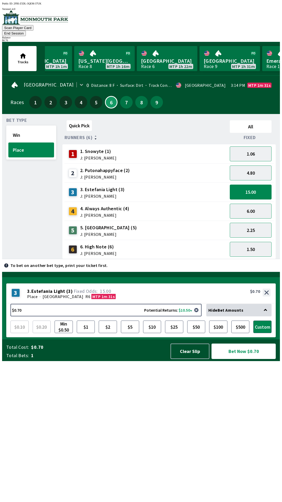
click at [244, 359] on button "Bet Now $0.70" at bounding box center [244, 351] width 64 height 15
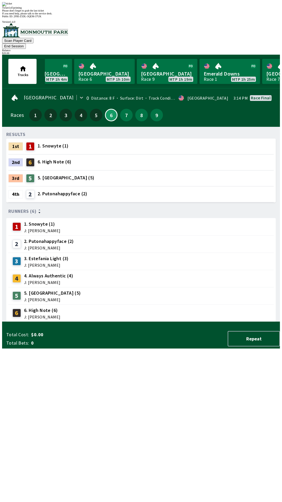
click at [183, 15] on div "Ticket 1 of 1 printing Please don't forget to grab the last ticket If you need …" at bounding box center [141, 8] width 278 height 13
click at [252, 272] on div "4 4. Always Authentic (4) J: [PERSON_NAME]" at bounding box center [141, 278] width 262 height 13
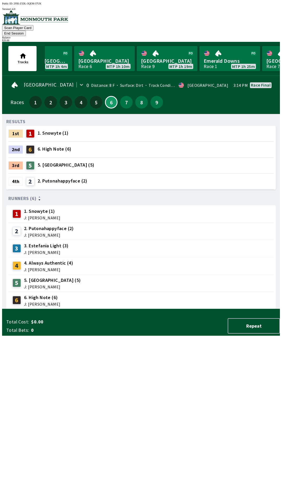
click at [32, 177] on div "2" at bounding box center [30, 181] width 8 height 8
click at [30, 177] on div "2" at bounding box center [30, 181] width 8 height 8
click at [31, 233] on span "J: [PERSON_NAME]" at bounding box center [49, 235] width 50 height 4
click at [13, 227] on div "2" at bounding box center [17, 231] width 8 height 8
click at [163, 55] on link "[GEOGRAPHIC_DATA] Race 9 MTP 1h 19m" at bounding box center [167, 58] width 61 height 25
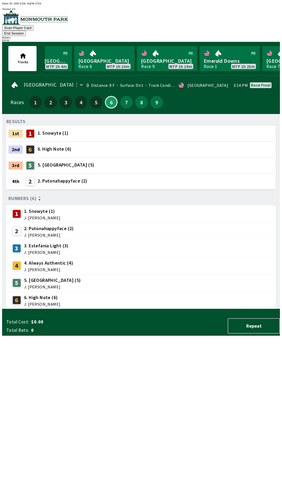
click at [36, 233] on span "J: [PERSON_NAME]" at bounding box center [49, 235] width 50 height 4
click at [13, 227] on div "2" at bounding box center [17, 231] width 8 height 8
click at [17, 227] on div "2" at bounding box center [17, 231] width 8 height 8
click at [18, 228] on div "2 2. Putonahappyface (2) J: [PERSON_NAME]" at bounding box center [42, 231] width 64 height 13
click at [17, 227] on div "2" at bounding box center [17, 231] width 8 height 8
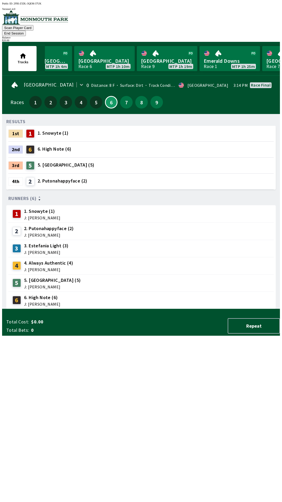
click at [19, 210] on div "1" at bounding box center [19, 214] width 12 height 8
click at [11, 211] on div "1 1. Snowyte (1) J: [PERSON_NAME]" at bounding box center [35, 213] width 50 height 13
click at [164, 57] on link "[GEOGRAPHIC_DATA] Race 9 MTP 1h 19m" at bounding box center [167, 58] width 61 height 25
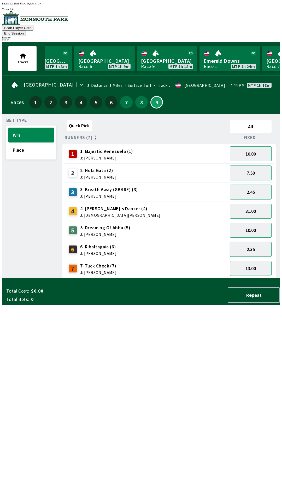
click at [251, 245] on button "2.35" at bounding box center [251, 249] width 42 height 15
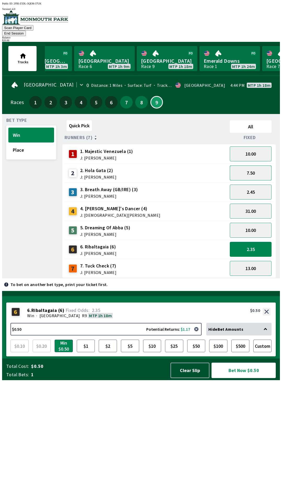
click at [256, 168] on button "7.50" at bounding box center [251, 173] width 42 height 15
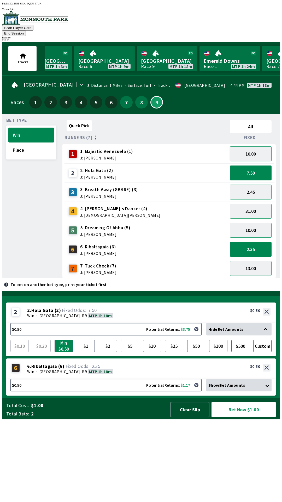
click at [256, 148] on button "10.00" at bounding box center [251, 153] width 42 height 15
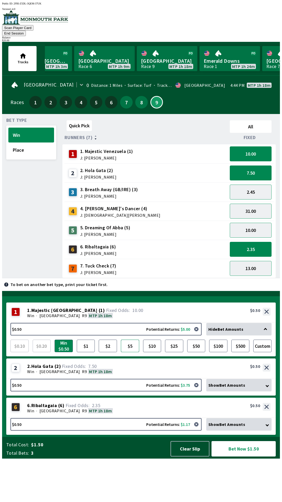
click at [131, 352] on button "$5" at bounding box center [130, 346] width 18 height 13
click at [191, 457] on button "Clear Slip" at bounding box center [190, 448] width 39 height 15
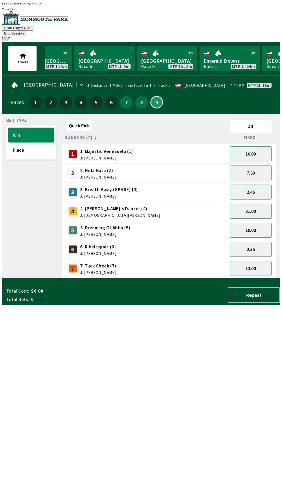
click at [259, 204] on button "31.00" at bounding box center [251, 211] width 42 height 15
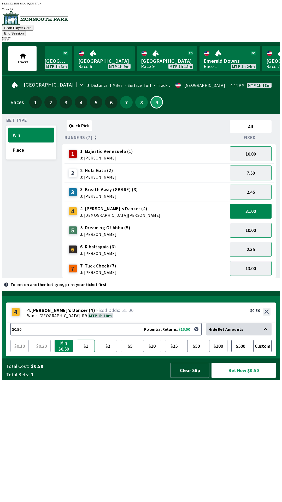
click at [83, 352] on button "$1" at bounding box center [86, 346] width 18 height 13
click at [246, 378] on button "Bet Now $1.00" at bounding box center [244, 370] width 64 height 15
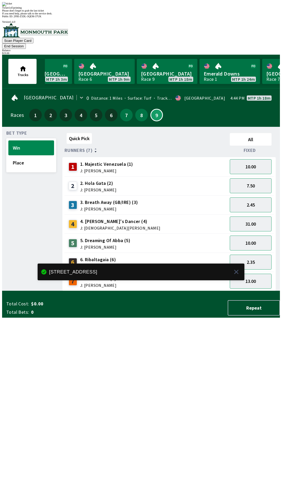
click at [203, 176] on div "2 2. [PERSON_NAME] (2) J: [PERSON_NAME]" at bounding box center [146, 185] width 163 height 19
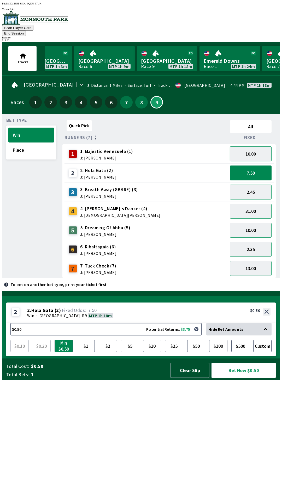
click at [255, 147] on button "10.00" at bounding box center [251, 153] width 42 height 15
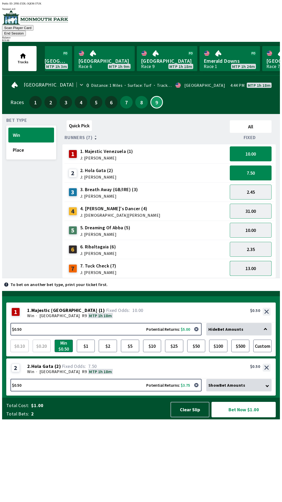
click at [256, 261] on button "13.00" at bounding box center [251, 268] width 42 height 15
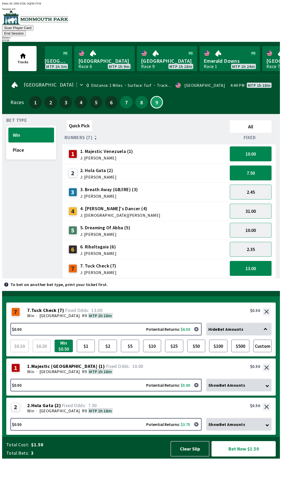
click at [249, 457] on button "Bet Now $1.50" at bounding box center [244, 448] width 64 height 15
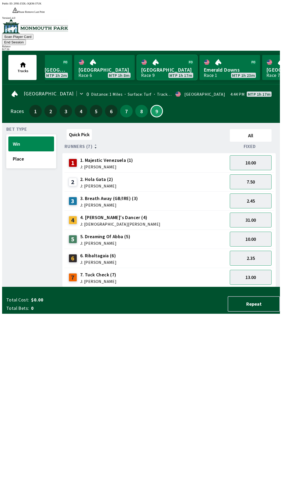
click at [162, 55] on link "[GEOGRAPHIC_DATA] Race 9 MTP 1h 17m" at bounding box center [167, 67] width 61 height 25
click at [29, 151] on button "Place" at bounding box center [31, 158] width 46 height 15
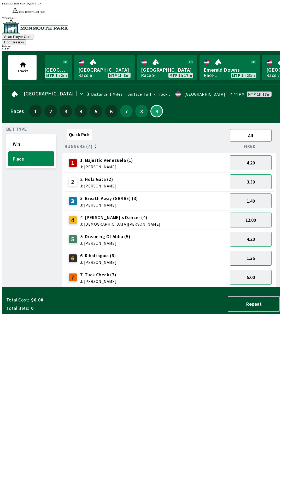
click at [251, 129] on button "All" at bounding box center [251, 135] width 42 height 13
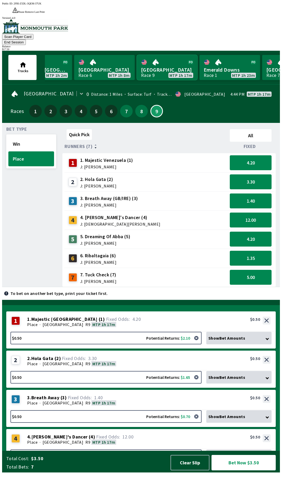
click at [163, 58] on link "[GEOGRAPHIC_DATA] Race 9 MTP 1h 17m" at bounding box center [167, 67] width 61 height 25
click at [251, 471] on button "Bet Now $3.50" at bounding box center [244, 462] width 64 height 15
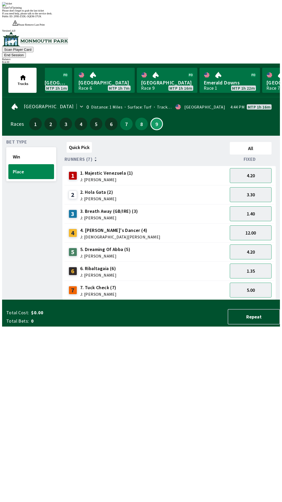
click at [224, 300] on div "Quick Pick All Runners (7) Fixed 1 1. Majestic Venezuela (1) J: [PERSON_NAME] 4…" at bounding box center [172, 220] width 218 height 160
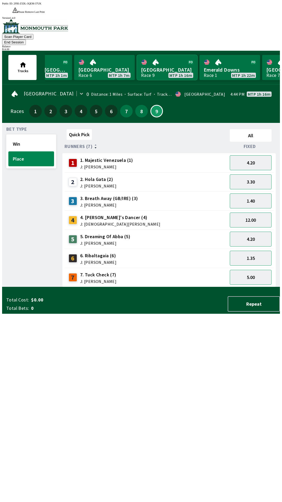
click at [157, 55] on link "[GEOGRAPHIC_DATA] Race 9 MTP 1h 16m" at bounding box center [167, 67] width 61 height 25
click at [253, 129] on button "All" at bounding box center [251, 135] width 42 height 13
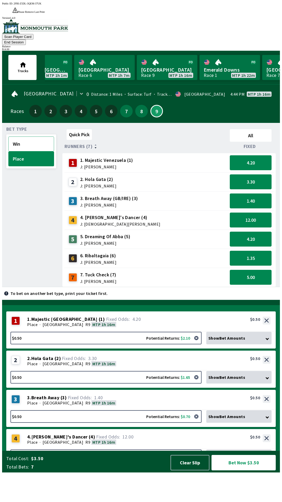
click at [26, 137] on button "Win" at bounding box center [31, 144] width 46 height 15
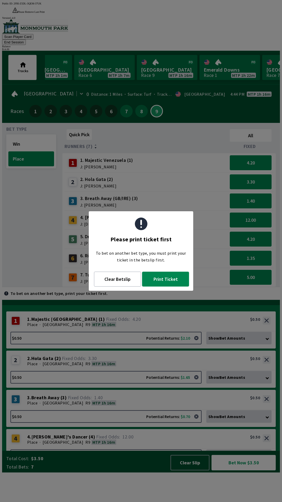
click at [176, 282] on button "Print Ticket" at bounding box center [165, 279] width 47 height 15
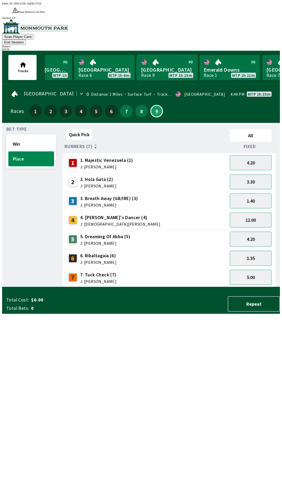
click at [165, 55] on link "[GEOGRAPHIC_DATA] Race 9 MTP 1h 15m" at bounding box center [167, 67] width 61 height 25
click at [40, 137] on button "Win" at bounding box center [31, 144] width 46 height 15
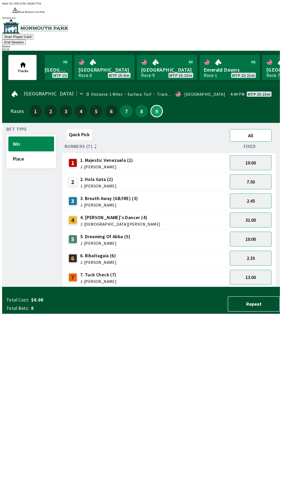
click at [253, 129] on button "All" at bounding box center [251, 135] width 42 height 13
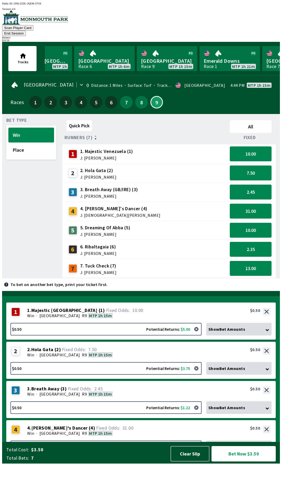
click at [247, 462] on button "Bet Now $3.50" at bounding box center [244, 453] width 64 height 15
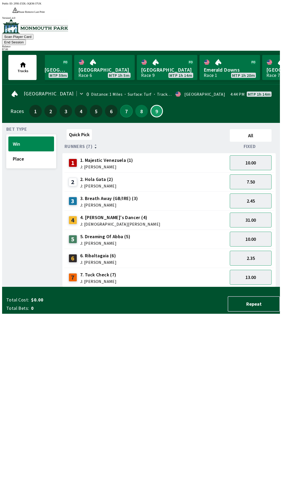
click at [122, 105] on button "7" at bounding box center [126, 111] width 13 height 13
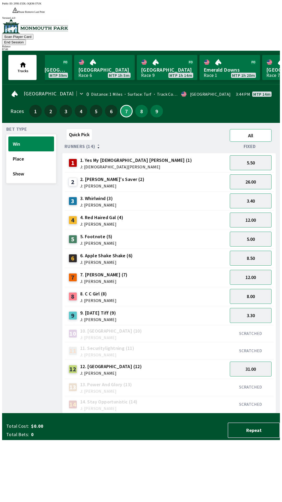
click at [253, 129] on button "All" at bounding box center [251, 135] width 42 height 13
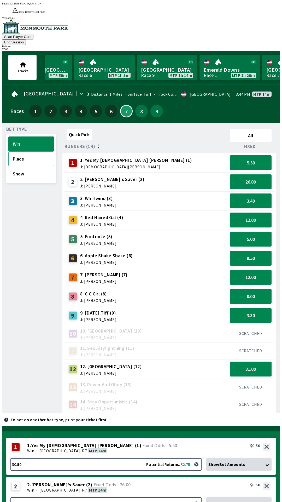
click at [42, 151] on button "Place" at bounding box center [31, 158] width 46 height 15
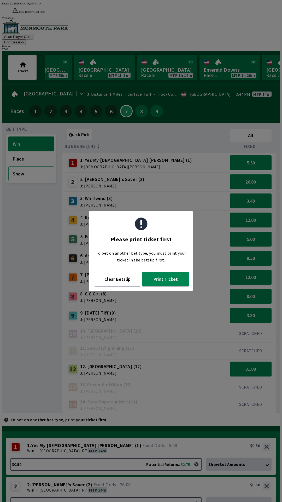
click at [39, 166] on button "Show" at bounding box center [31, 173] width 46 height 15
click at [38, 137] on button "Win" at bounding box center [31, 144] width 46 height 15
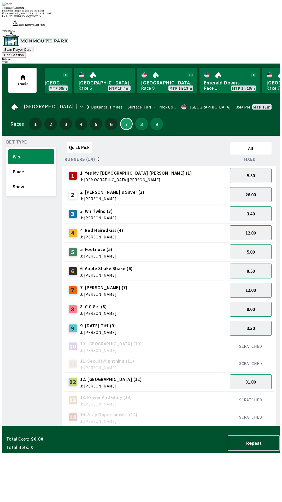
click at [182, 414] on div "Quick Pick All Runners (14) Fixed 1 1. Yes My [DEMOGRAPHIC_DATA] [PERSON_NAME] …" at bounding box center [172, 283] width 218 height 286
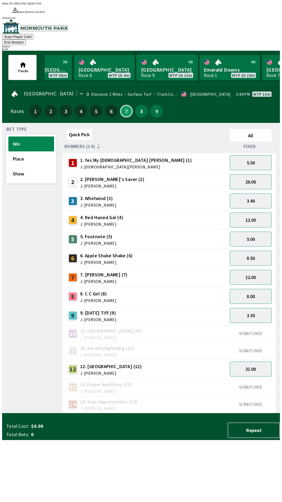
click at [160, 55] on link "[GEOGRAPHIC_DATA] Race 9 MTP 1h 13m" at bounding box center [167, 67] width 61 height 25
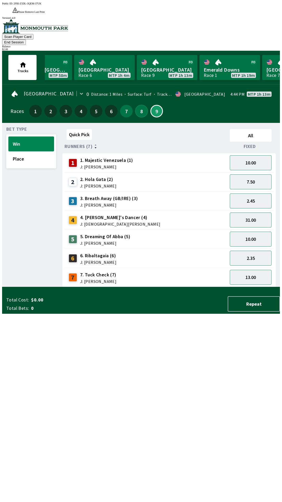
click at [137, 105] on button "8" at bounding box center [141, 111] width 13 height 13
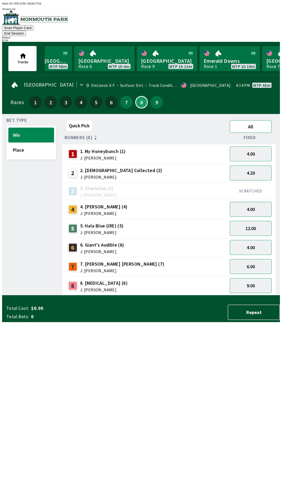
click at [254, 120] on button "All" at bounding box center [251, 126] width 42 height 13
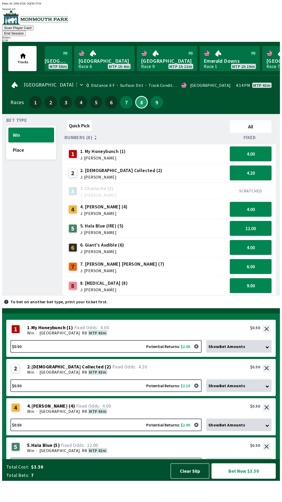
click at [247, 479] on button "Bet Now $3.50" at bounding box center [244, 470] width 64 height 15
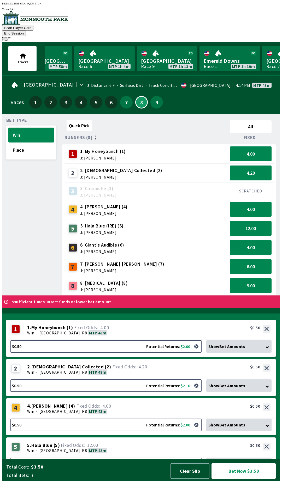
click at [196, 479] on button "Clear Slip" at bounding box center [190, 470] width 39 height 15
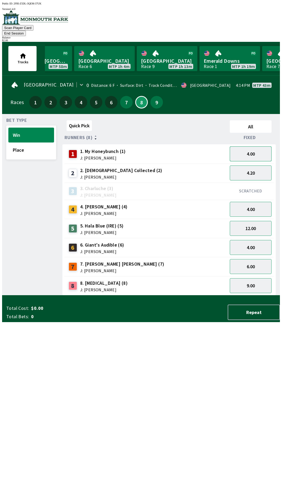
click at [254, 146] on button "4.00" at bounding box center [251, 153] width 42 height 15
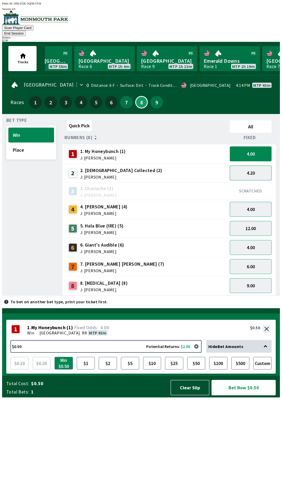
click at [257, 167] on button "4.20" at bounding box center [251, 173] width 42 height 15
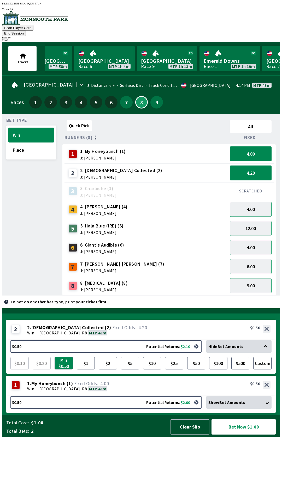
click at [257, 205] on button "4.00" at bounding box center [251, 209] width 42 height 15
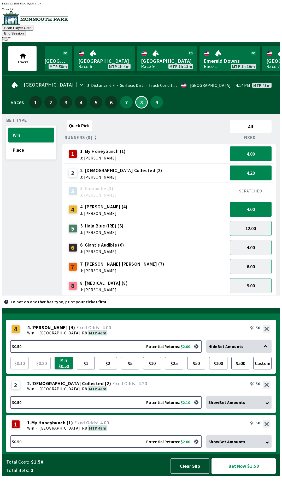
click at [257, 221] on button "12.00" at bounding box center [251, 228] width 42 height 15
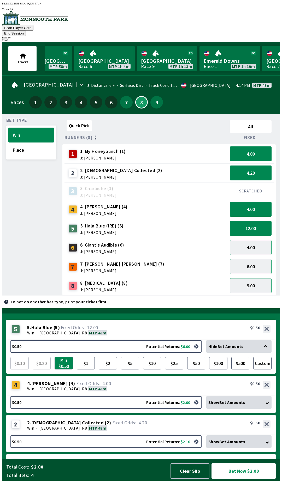
click at [250, 479] on button "Bet Now $2.00" at bounding box center [244, 470] width 64 height 15
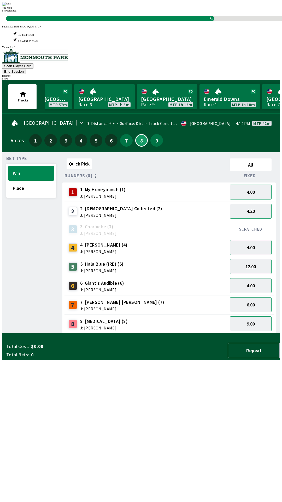
click at [213, 334] on div "Quick Pick All Runners (8) Fixed 1 1. My Honeybunch (1) J: [PERSON_NAME] 4.00 2…" at bounding box center [172, 244] width 218 height 177
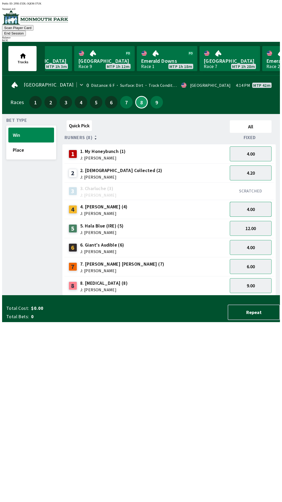
click at [258, 202] on button "4.00" at bounding box center [251, 209] width 42 height 15
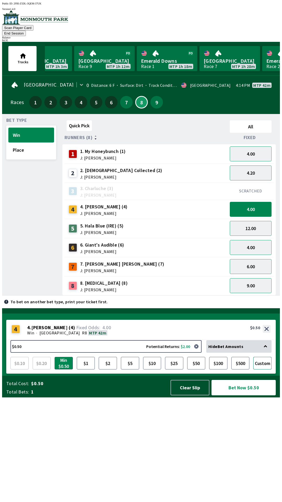
click at [268, 370] on button "Custom" at bounding box center [263, 363] width 18 height 13
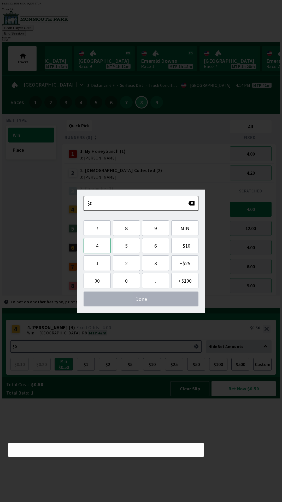
click at [102, 246] on button "4" at bounding box center [97, 245] width 27 height 15
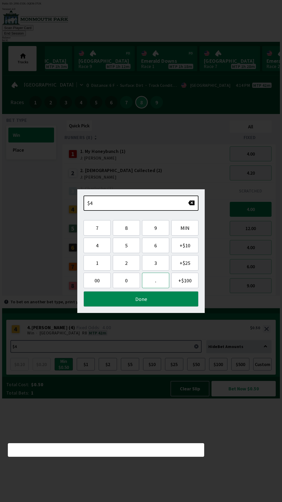
click at [155, 275] on button "." at bounding box center [155, 280] width 27 height 15
click at [157, 227] on button "9" at bounding box center [155, 227] width 27 height 15
click at [133, 247] on button "5" at bounding box center [126, 245] width 27 height 15
click at [161, 301] on button "Done" at bounding box center [141, 298] width 115 height 15
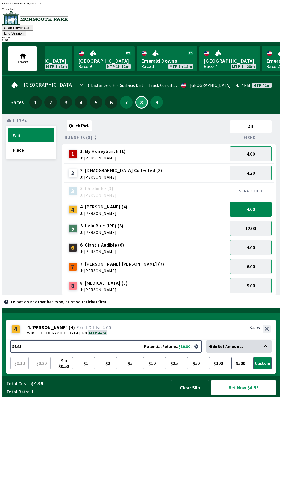
click at [237, 395] on button "Bet Now $4.95" at bounding box center [244, 387] width 64 height 15
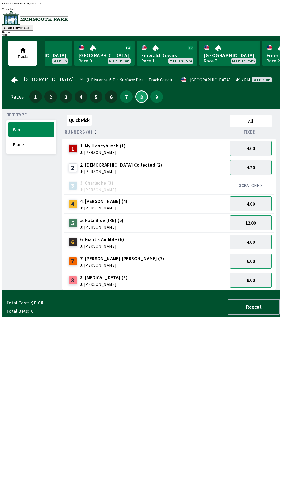
click at [138, 290] on div "Quick Pick All Runners (8) Fixed 1 1. My Honeybunch (1) J: [PERSON_NAME] 4.00 2…" at bounding box center [172, 201] width 218 height 177
click at [131, 120] on div "Quick Pick" at bounding box center [146, 121] width 163 height 17
click at [122, 99] on button "7" at bounding box center [126, 97] width 13 height 13
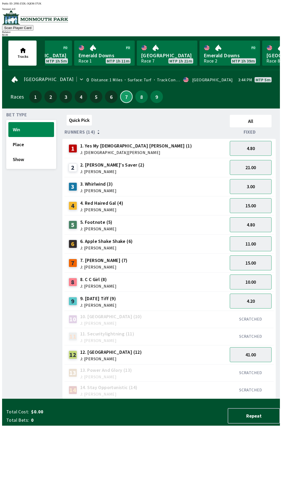
click at [120, 91] on button "7" at bounding box center [126, 97] width 13 height 13
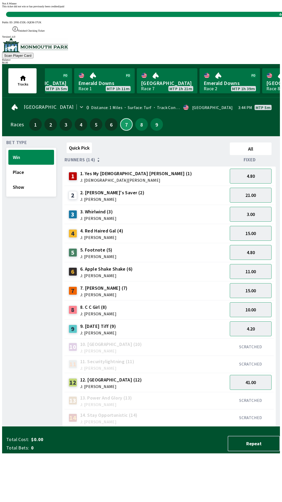
click at [120, 118] on button "7" at bounding box center [126, 124] width 13 height 13
